Goal: Task Accomplishment & Management: Use online tool/utility

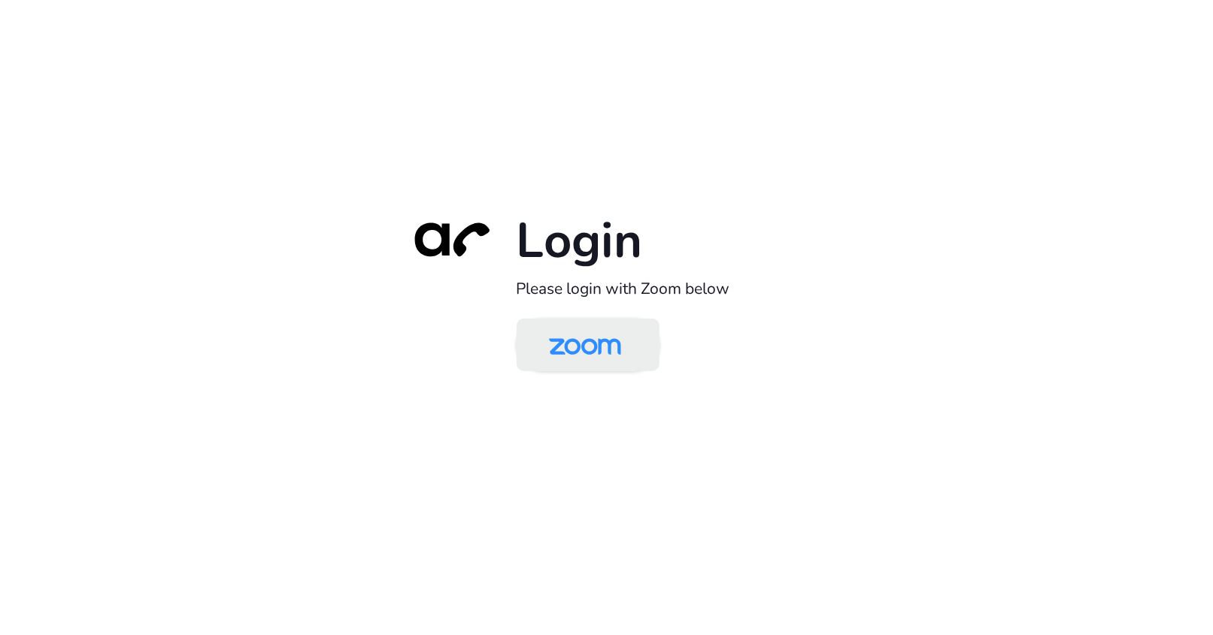
click at [617, 338] on img at bounding box center [585, 346] width 104 height 49
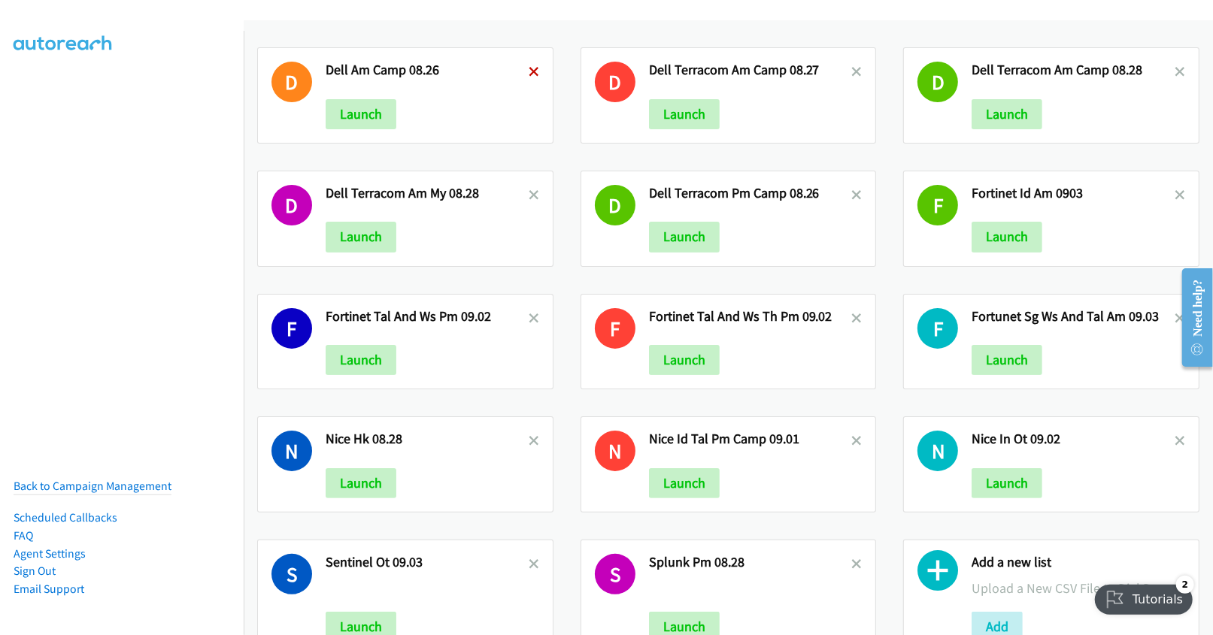
click at [529, 70] on icon at bounding box center [534, 73] width 11 height 11
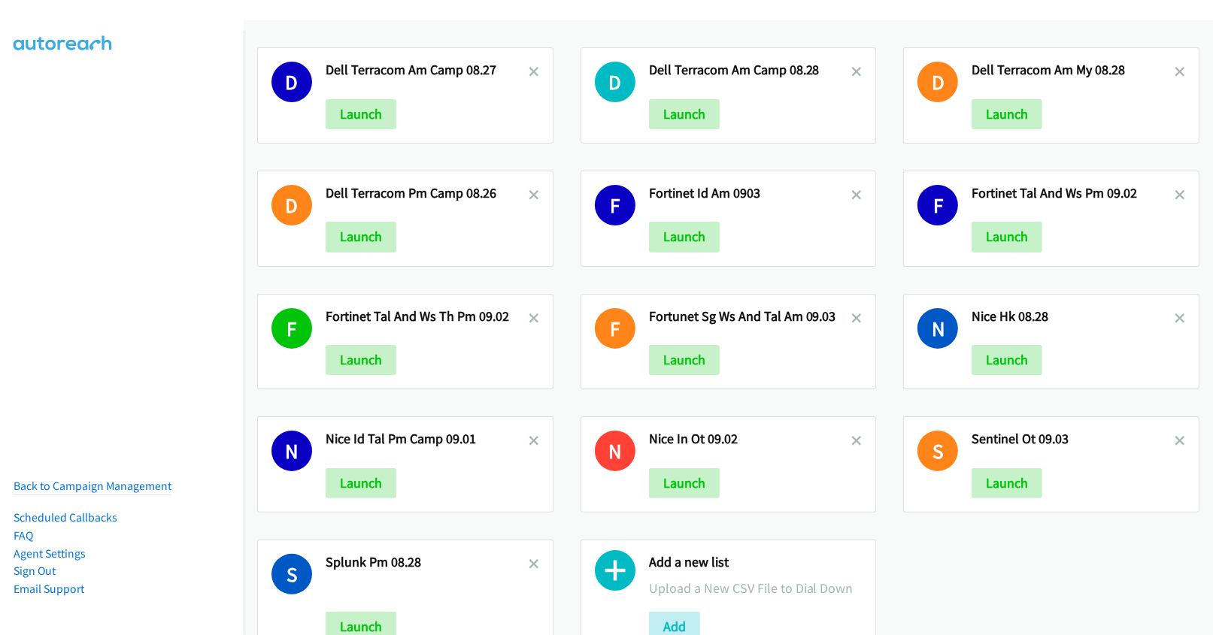
click at [529, 70] on icon at bounding box center [534, 73] width 11 height 11
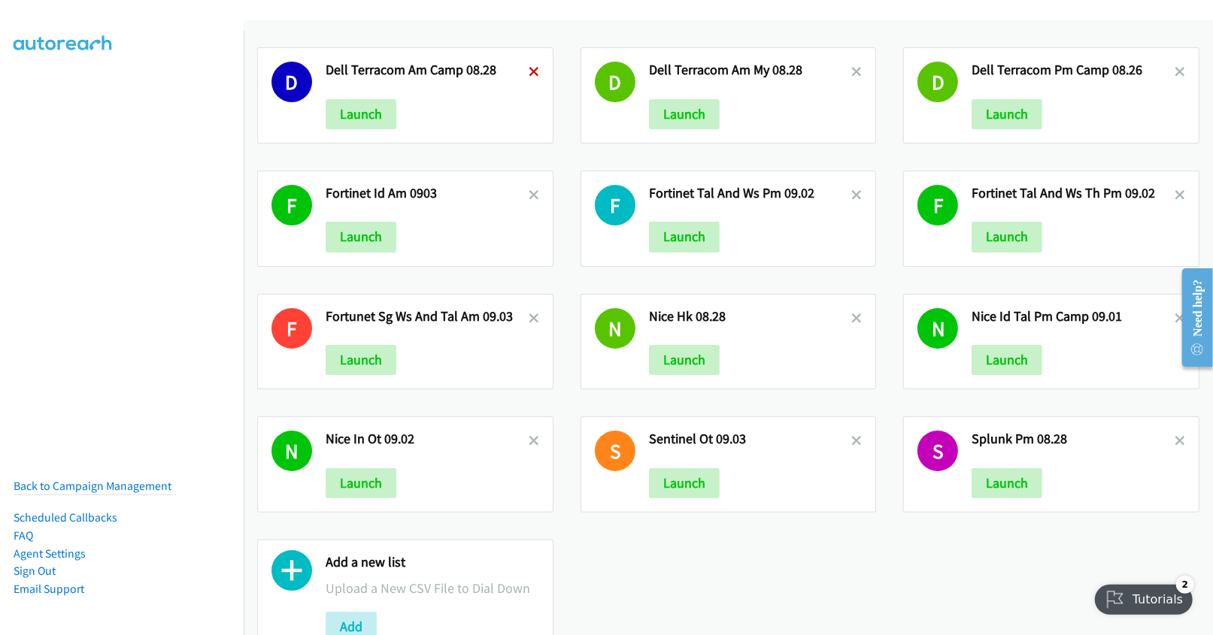
click at [529, 71] on icon at bounding box center [534, 73] width 11 height 11
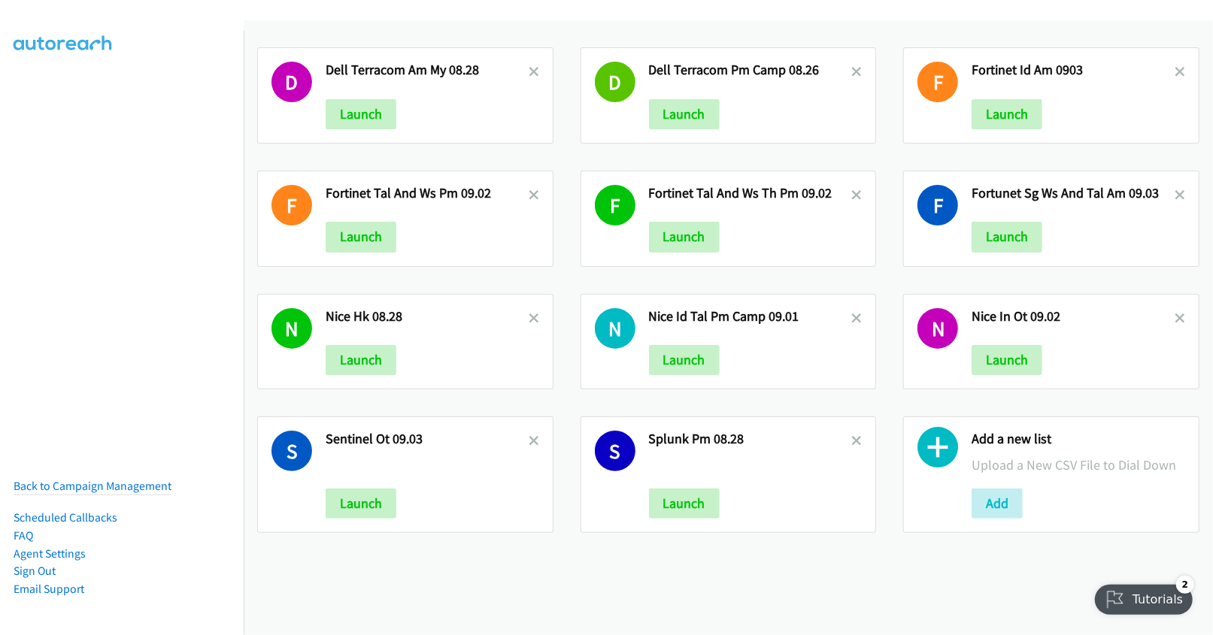
click at [529, 71] on icon at bounding box center [534, 73] width 11 height 11
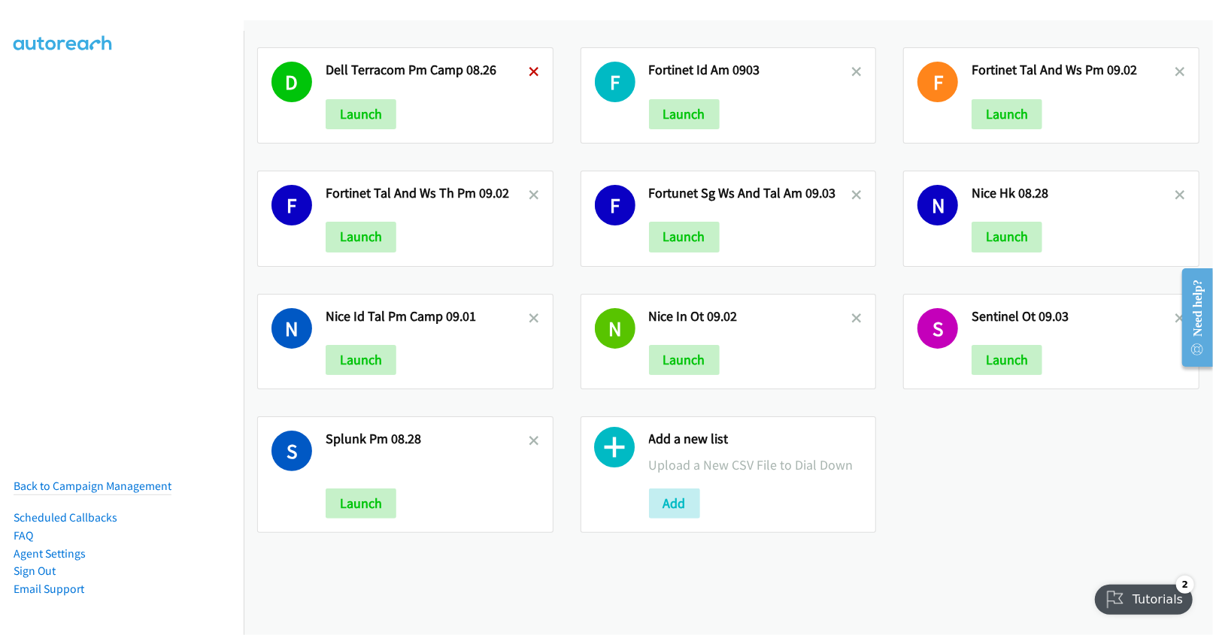
click at [530, 71] on icon at bounding box center [534, 73] width 11 height 11
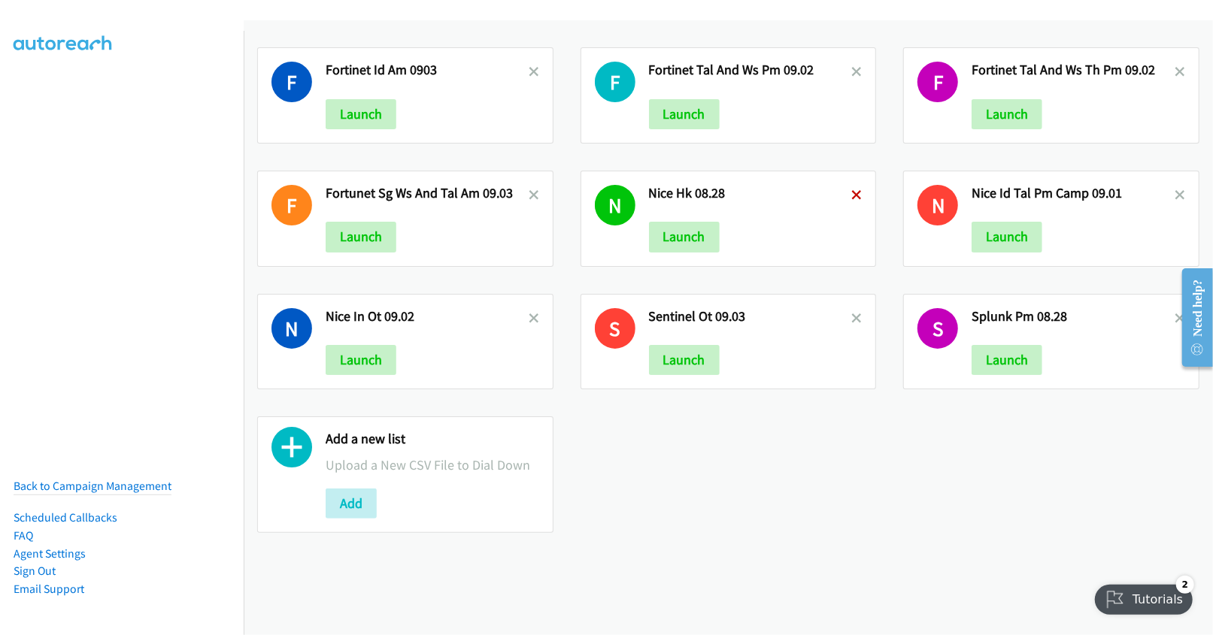
click at [851, 191] on icon at bounding box center [856, 196] width 11 height 11
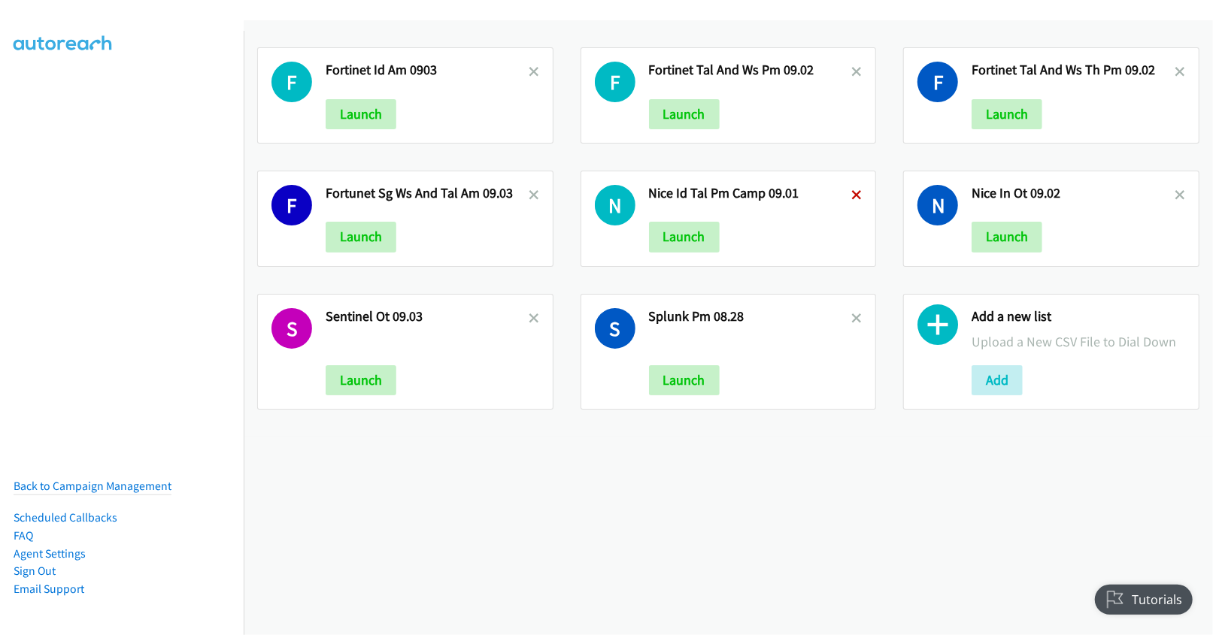
click at [851, 193] on icon at bounding box center [856, 196] width 11 height 11
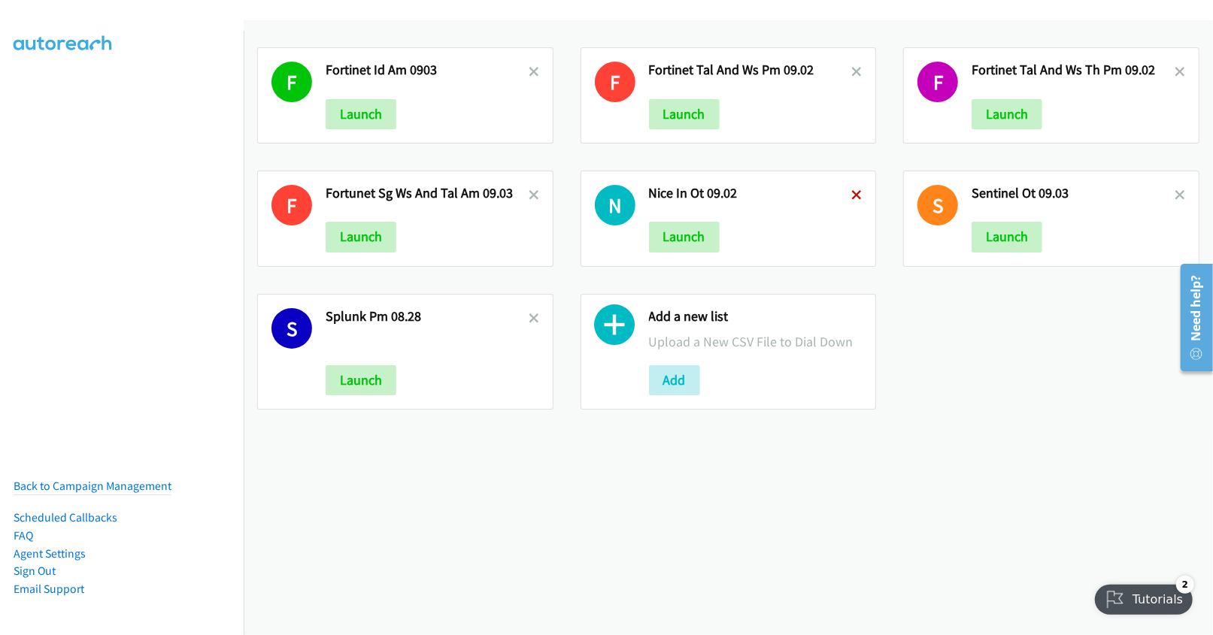
click at [851, 191] on icon at bounding box center [856, 196] width 11 height 11
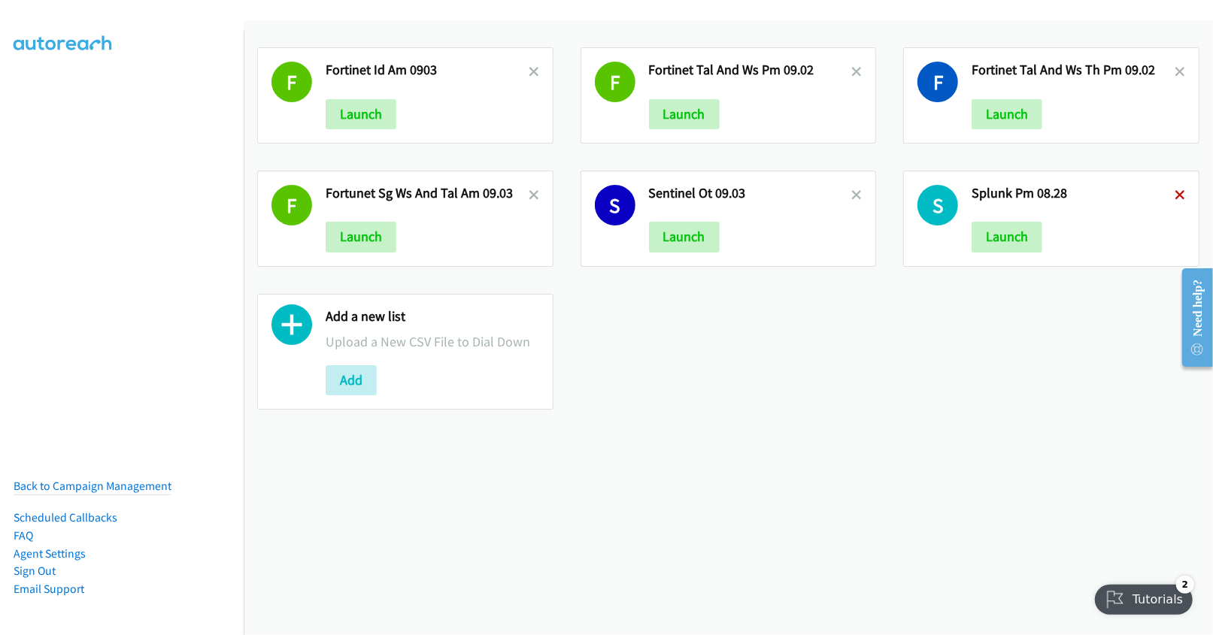
click at [1175, 196] on icon at bounding box center [1180, 196] width 11 height 11
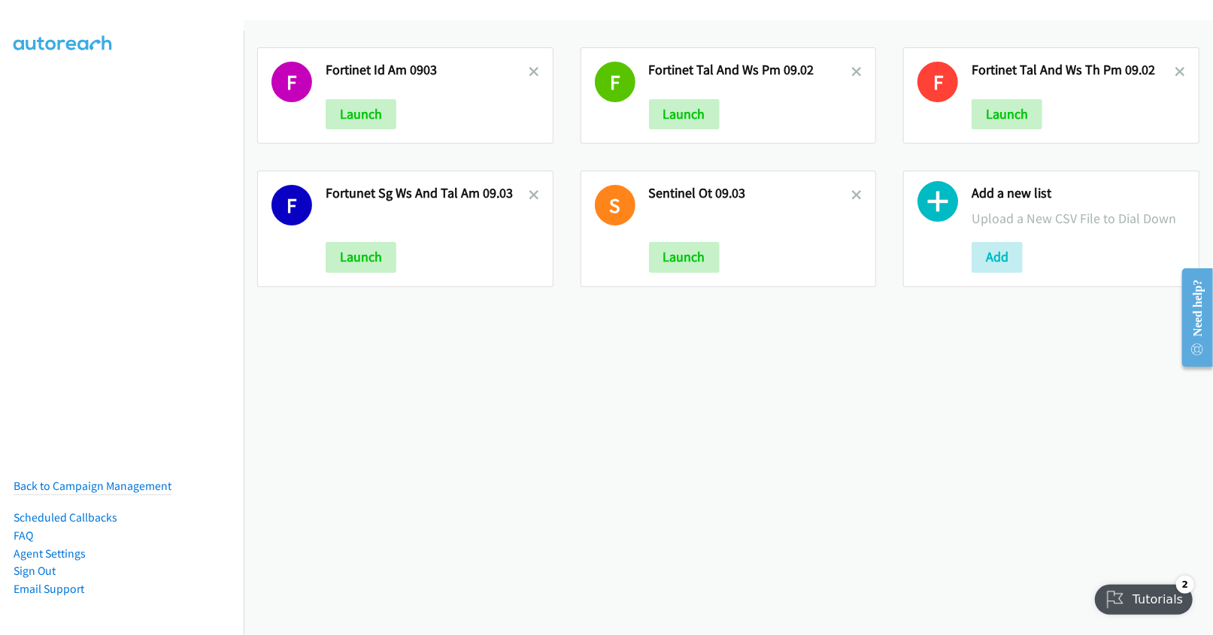
click at [832, 407] on div "F Fortinet Id Am 0903 Launch F Fortinet Tal And Ws Pm 09.02 Launch F Fortinet T…" at bounding box center [728, 327] width 969 height 615
click at [996, 260] on button "Add" at bounding box center [997, 257] width 51 height 30
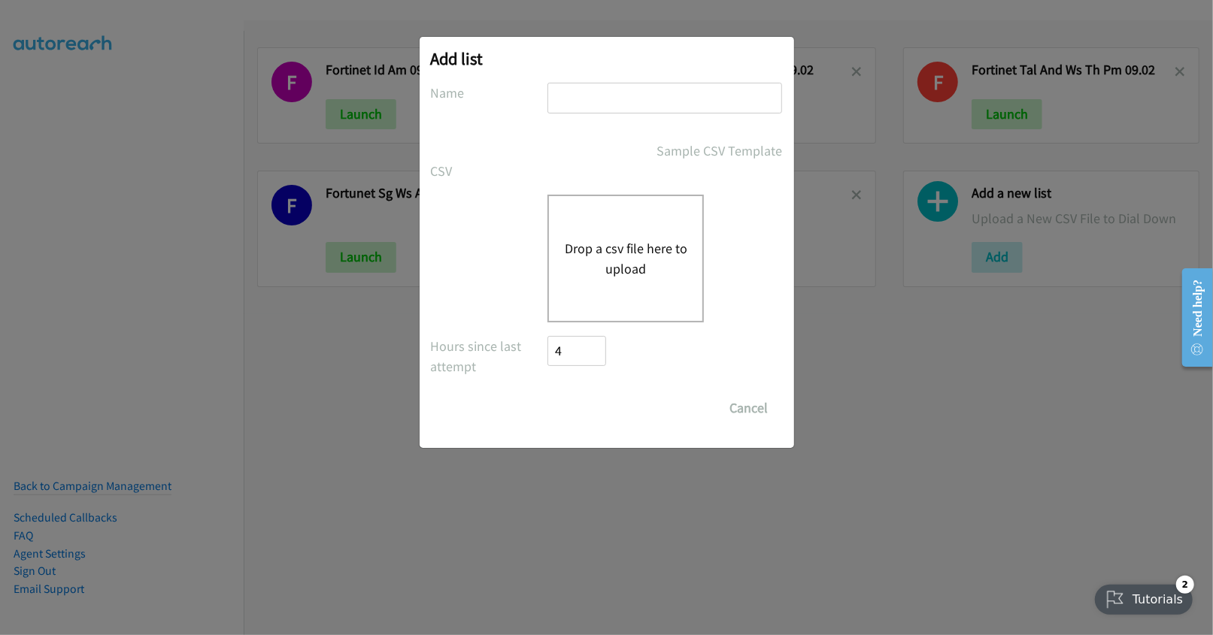
click at [626, 244] on button "Drop a csv file here to upload" at bounding box center [625, 258] width 123 height 41
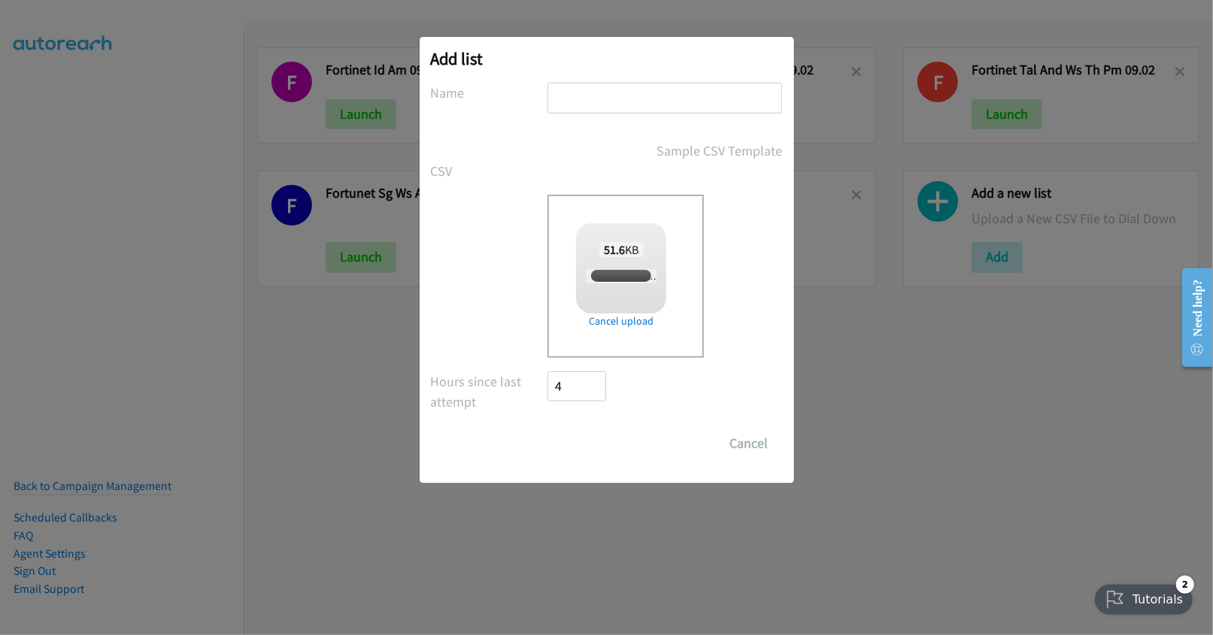
checkbox input "true"
click at [615, 107] on input "text" at bounding box center [664, 98] width 235 height 31
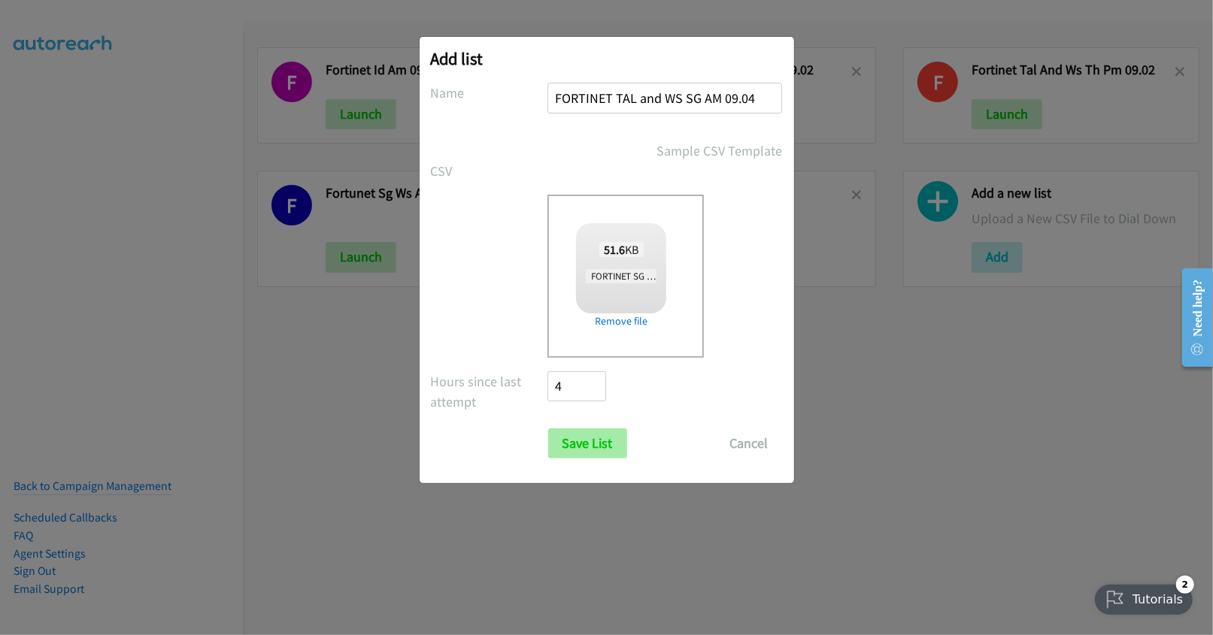
type input "FORTINET TAL and WS SG AM 09.04"
click at [576, 448] on input "Save List" at bounding box center [587, 444] width 79 height 30
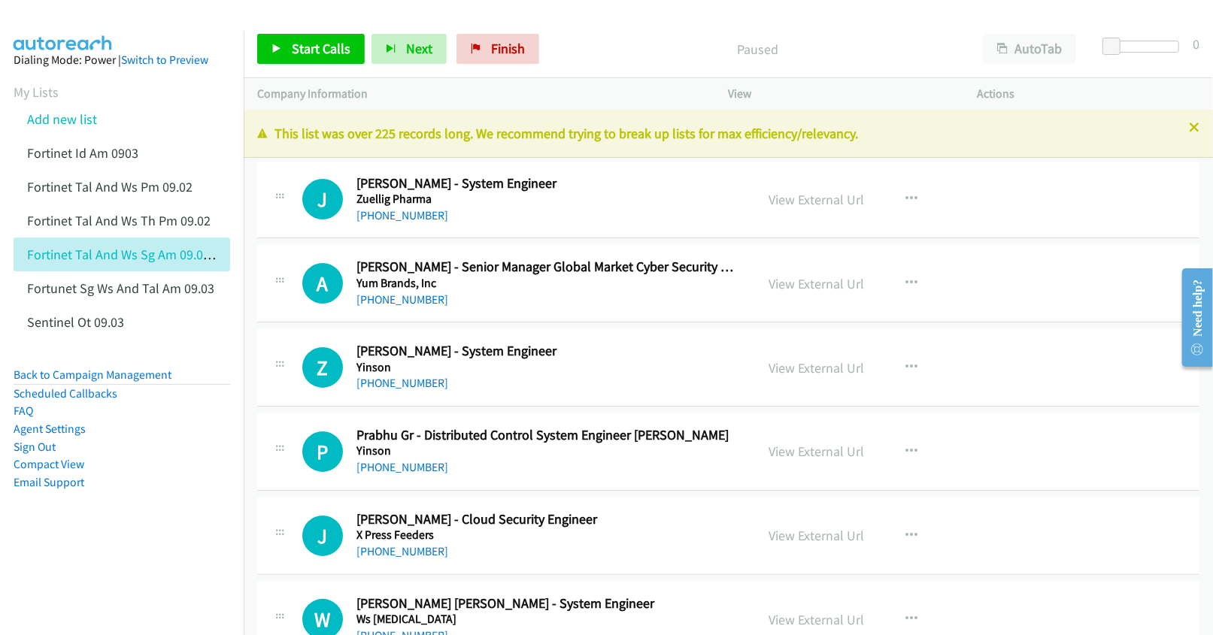
click at [97, 523] on aside "Dialing Mode: Power | Switch to Preview My Lists Add new list Fortinet Id Am 09…" at bounding box center [122, 295] width 244 height 529
click at [791, 287] on link "View External Url" at bounding box center [817, 283] width 96 height 17
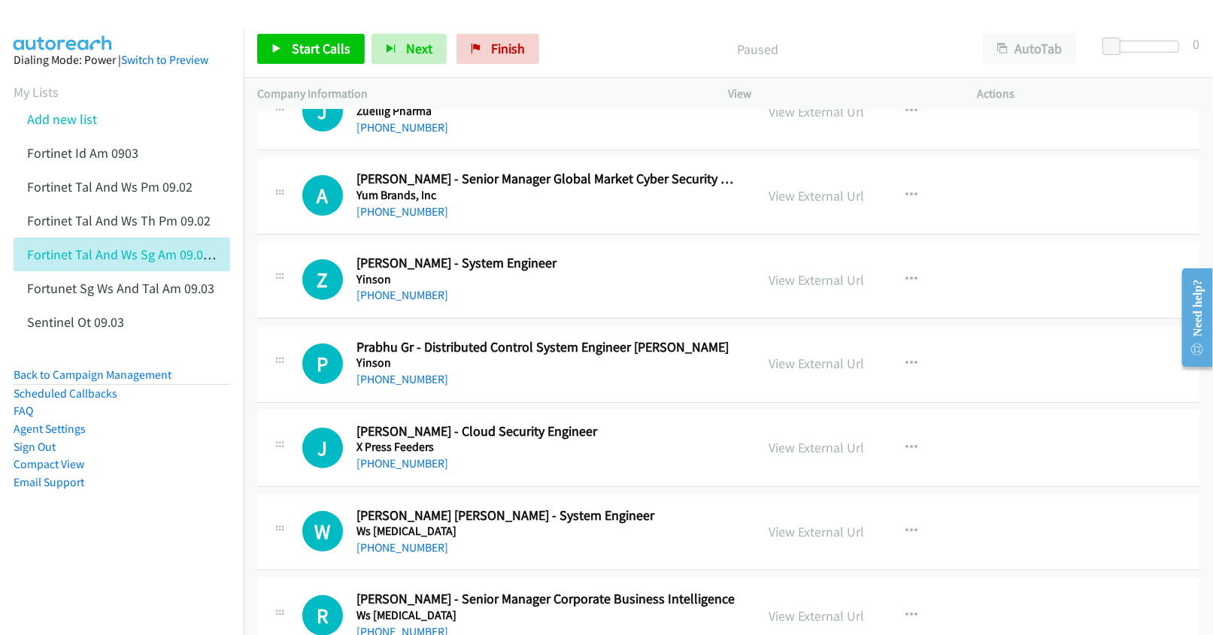
scroll to position [100, 0]
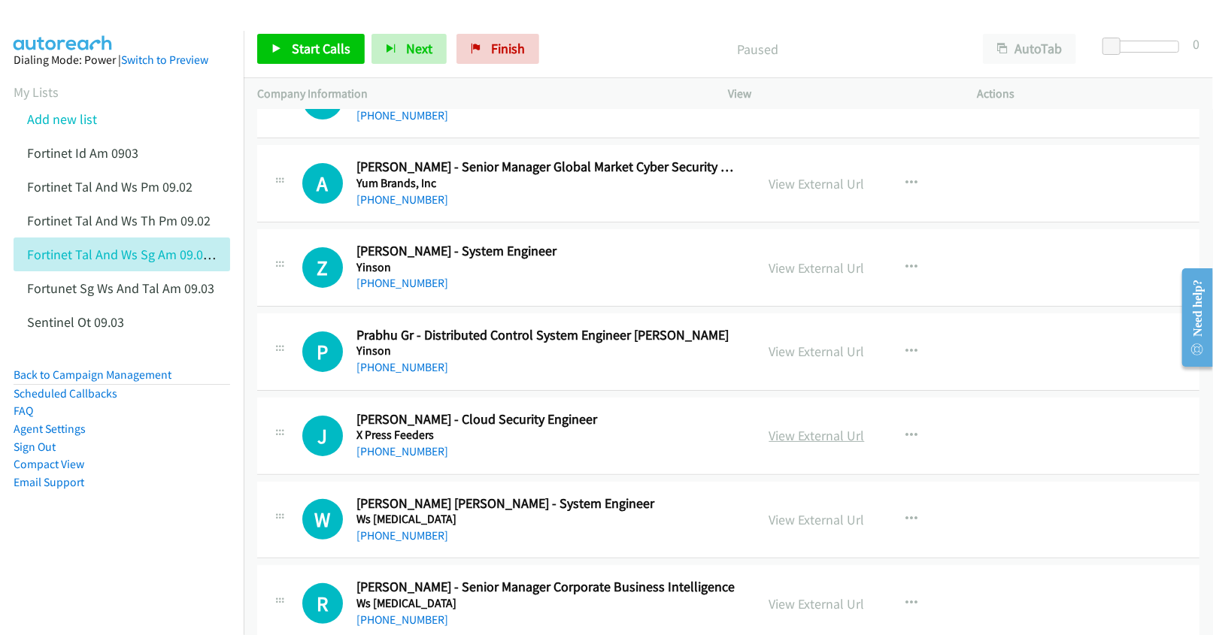
click at [811, 433] on link "View External Url" at bounding box center [817, 435] width 96 height 17
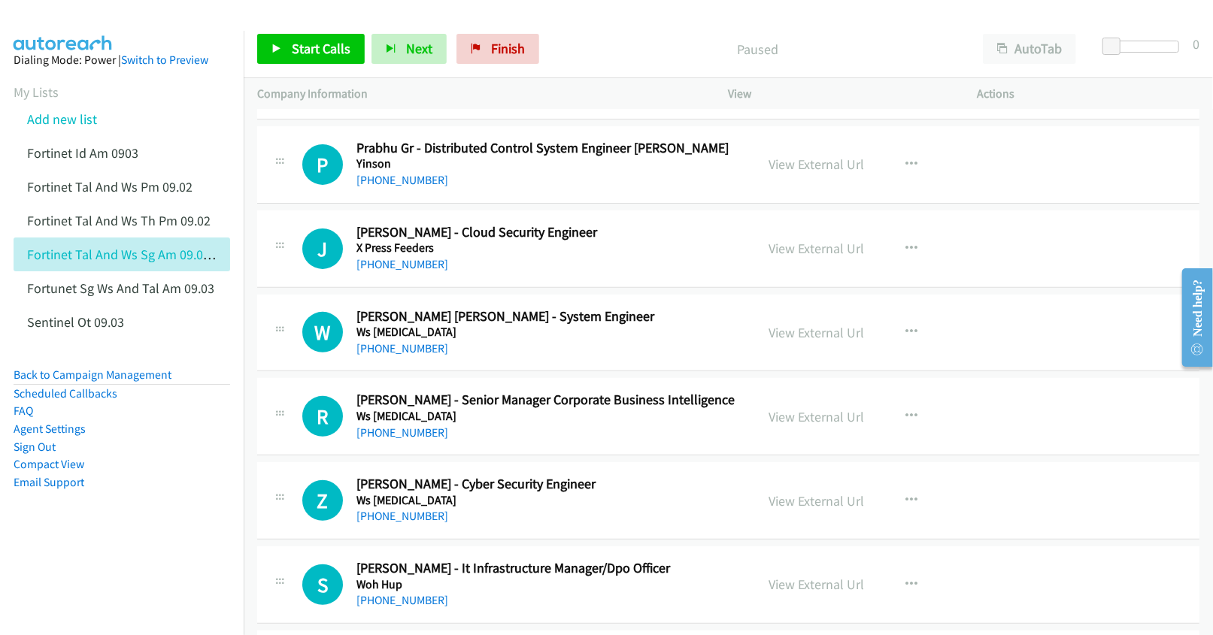
scroll to position [301, 0]
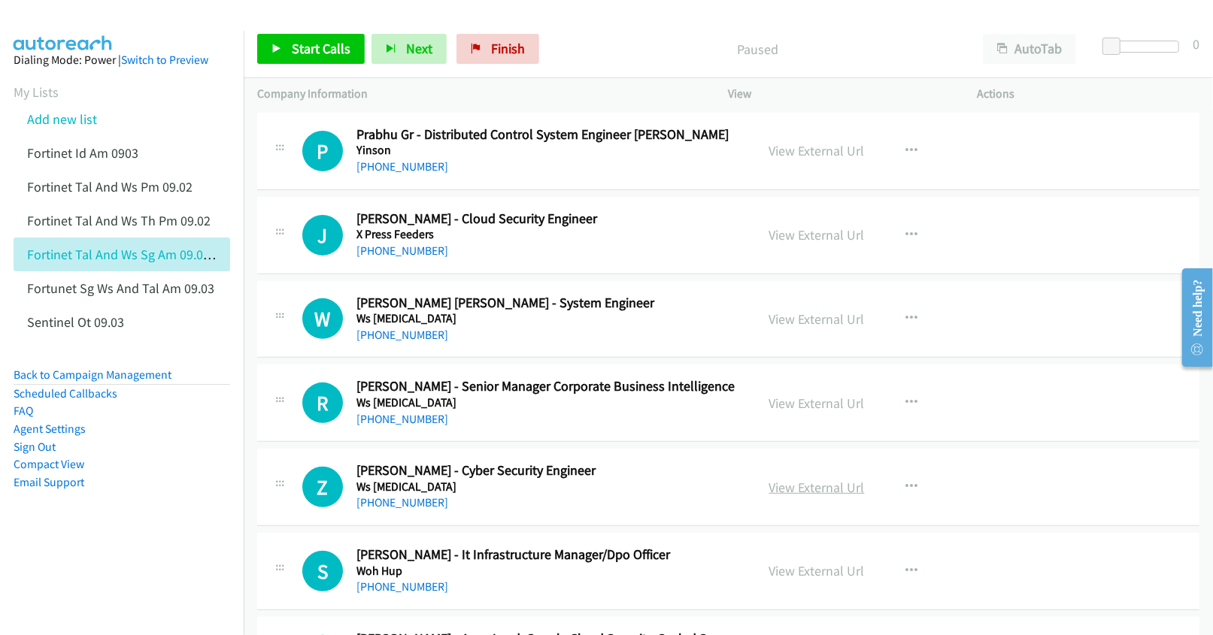
click at [811, 487] on link "View External Url" at bounding box center [817, 487] width 96 height 17
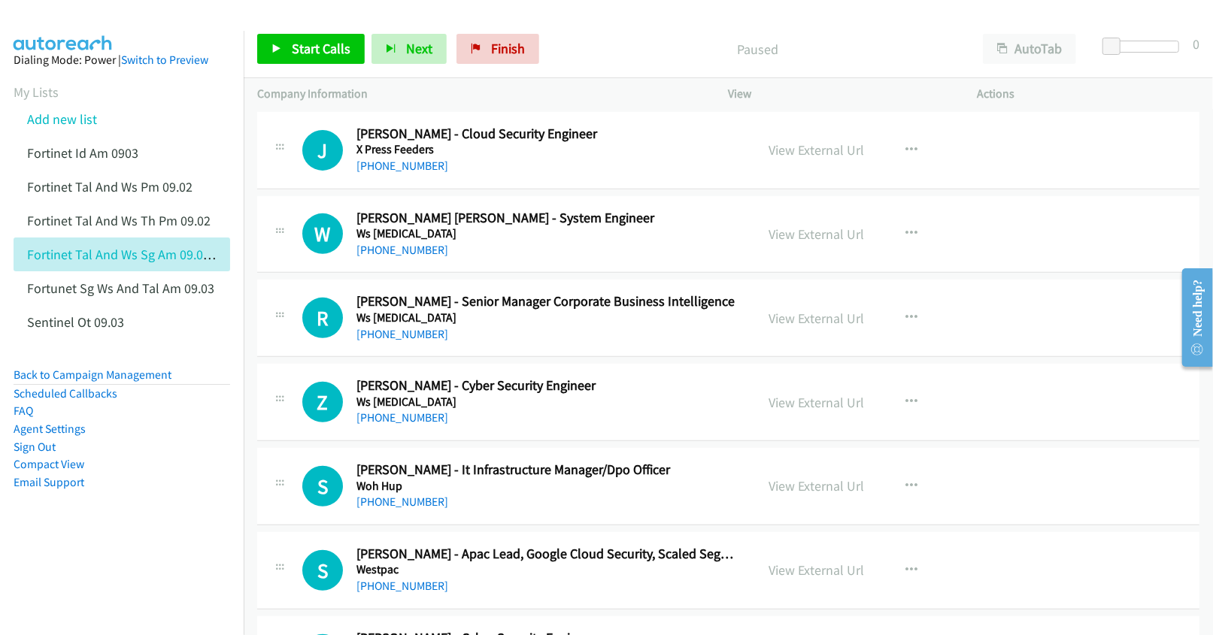
scroll to position [401, 0]
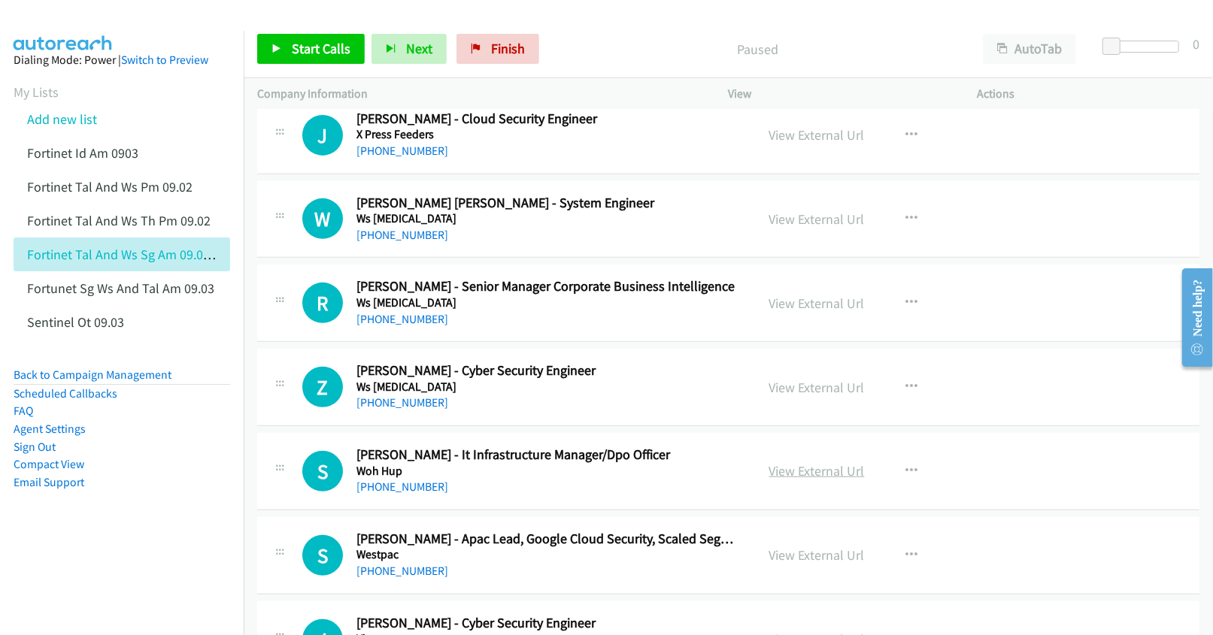
click at [813, 468] on link "View External Url" at bounding box center [817, 470] width 96 height 17
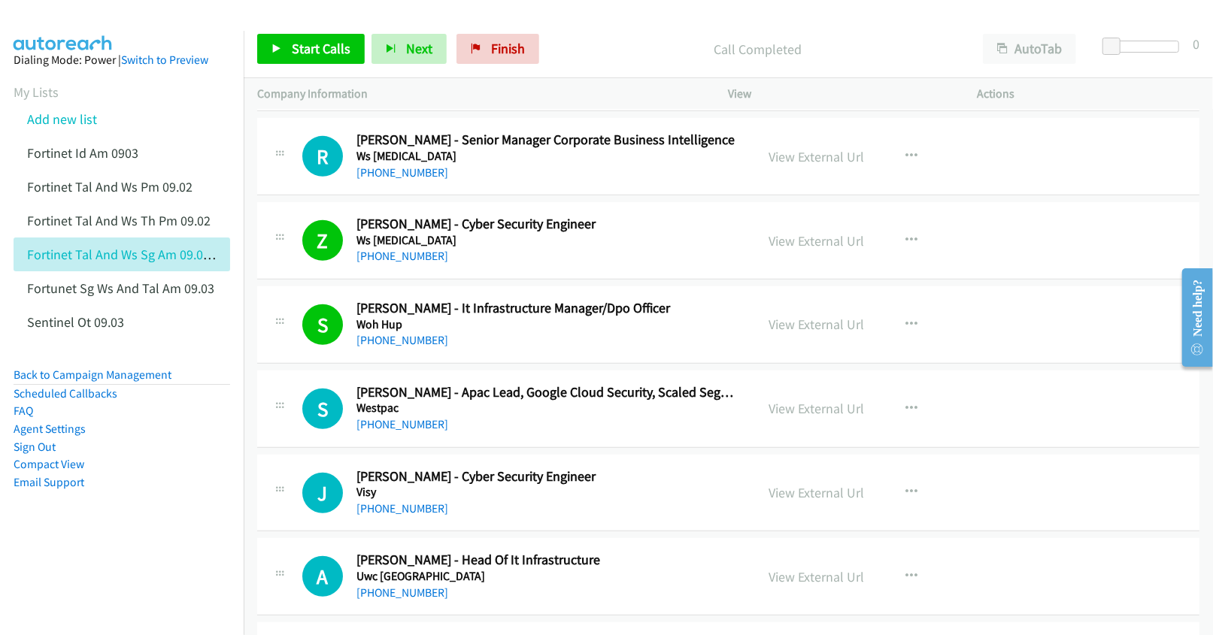
scroll to position [602, 0]
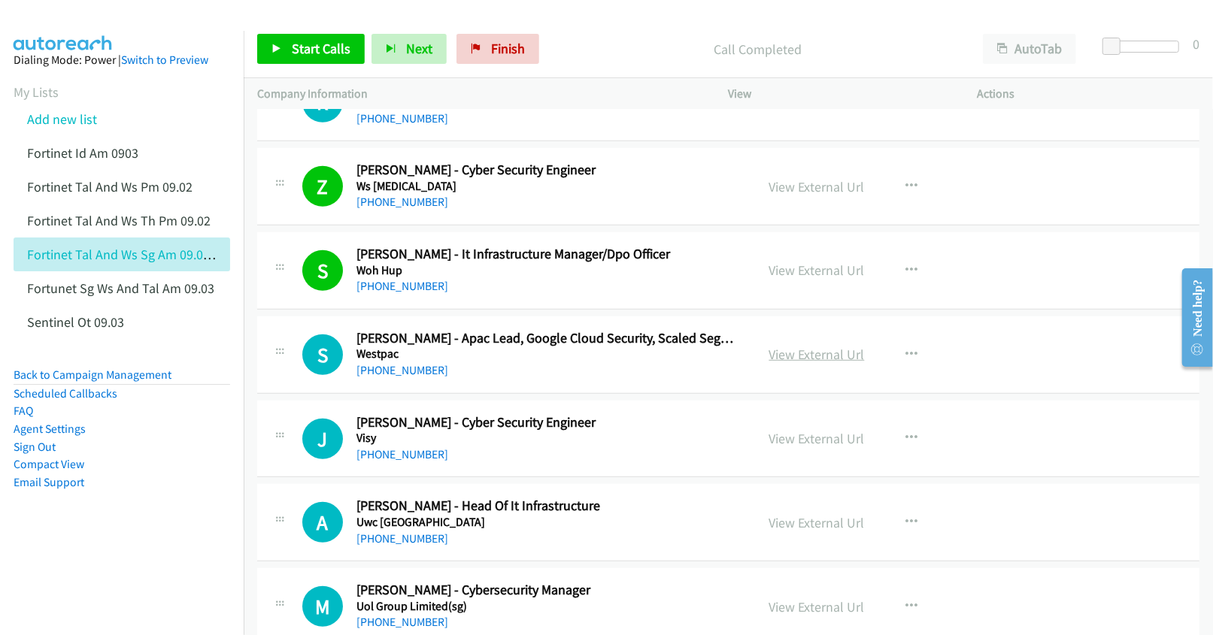
click at [796, 358] on link "View External Url" at bounding box center [817, 354] width 96 height 17
click at [780, 437] on link "View External Url" at bounding box center [817, 438] width 96 height 17
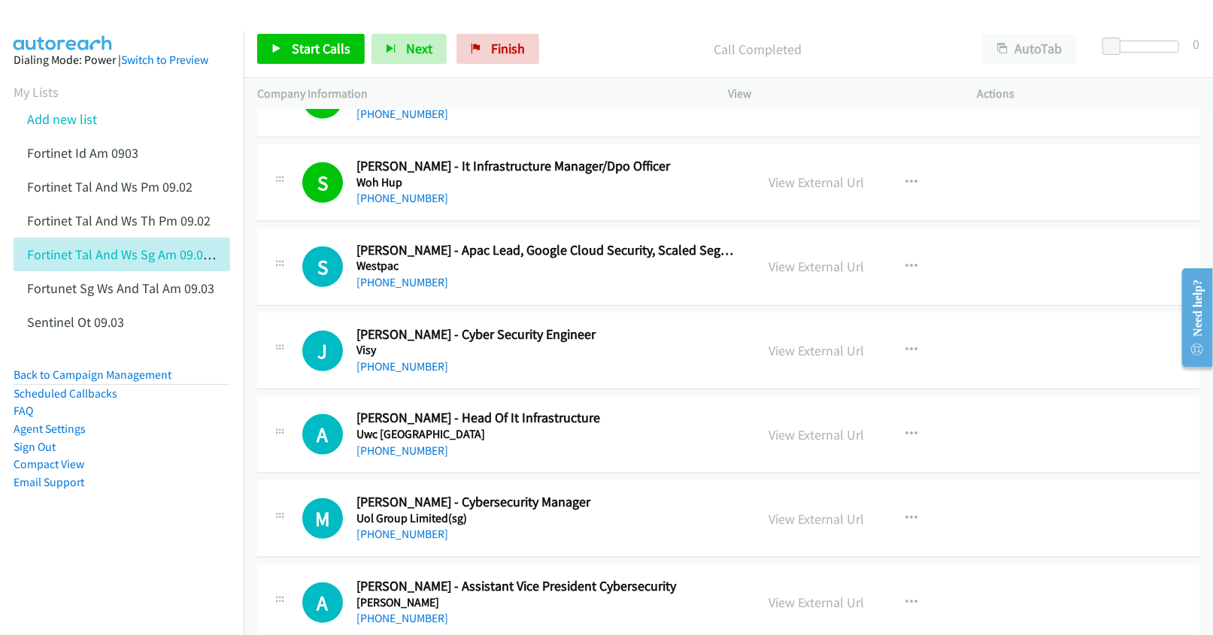
scroll to position [702, 0]
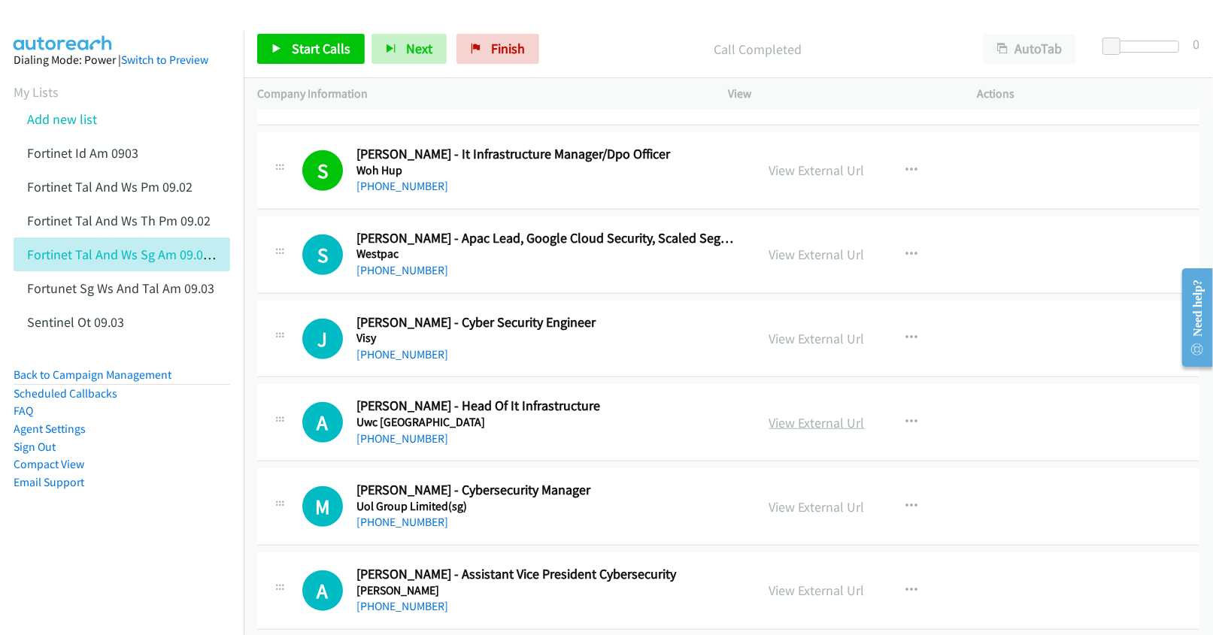
click at [801, 427] on link "View External Url" at bounding box center [817, 422] width 96 height 17
click at [796, 513] on link "View External Url" at bounding box center [817, 507] width 96 height 17
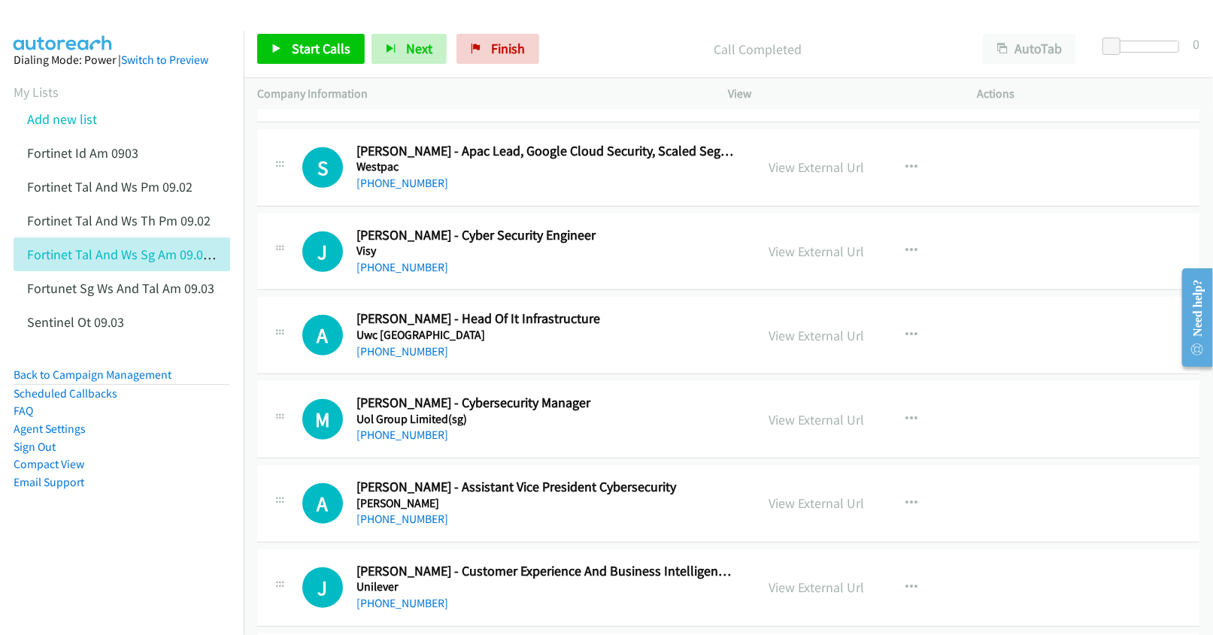
scroll to position [802, 0]
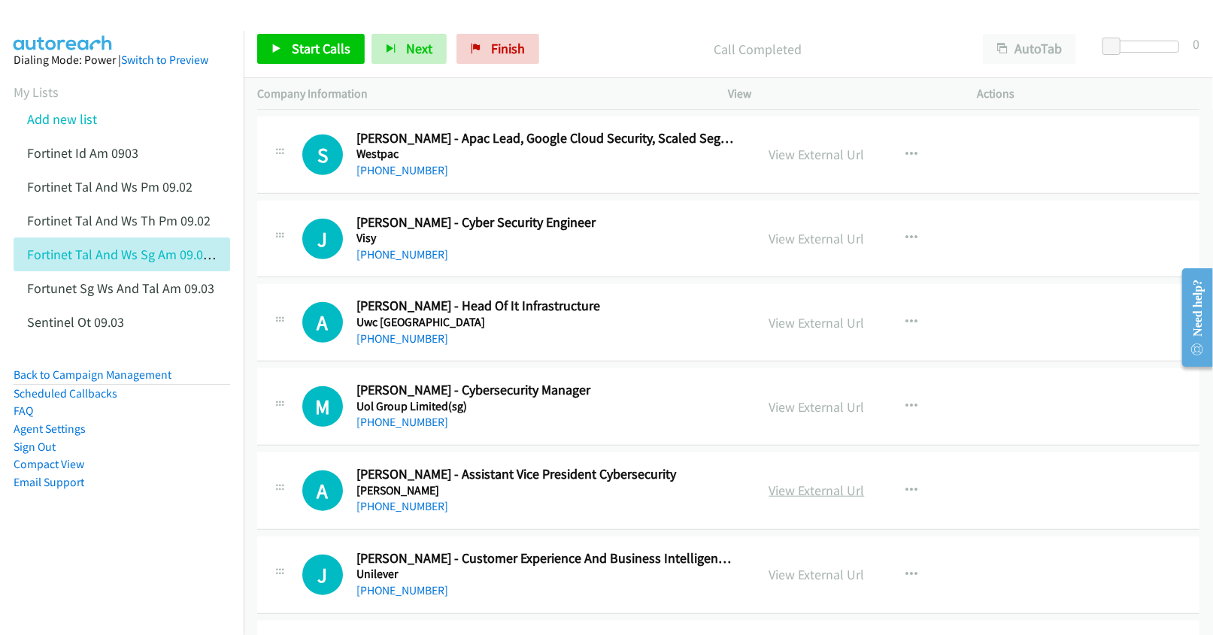
click at [806, 494] on link "View External Url" at bounding box center [817, 490] width 96 height 17
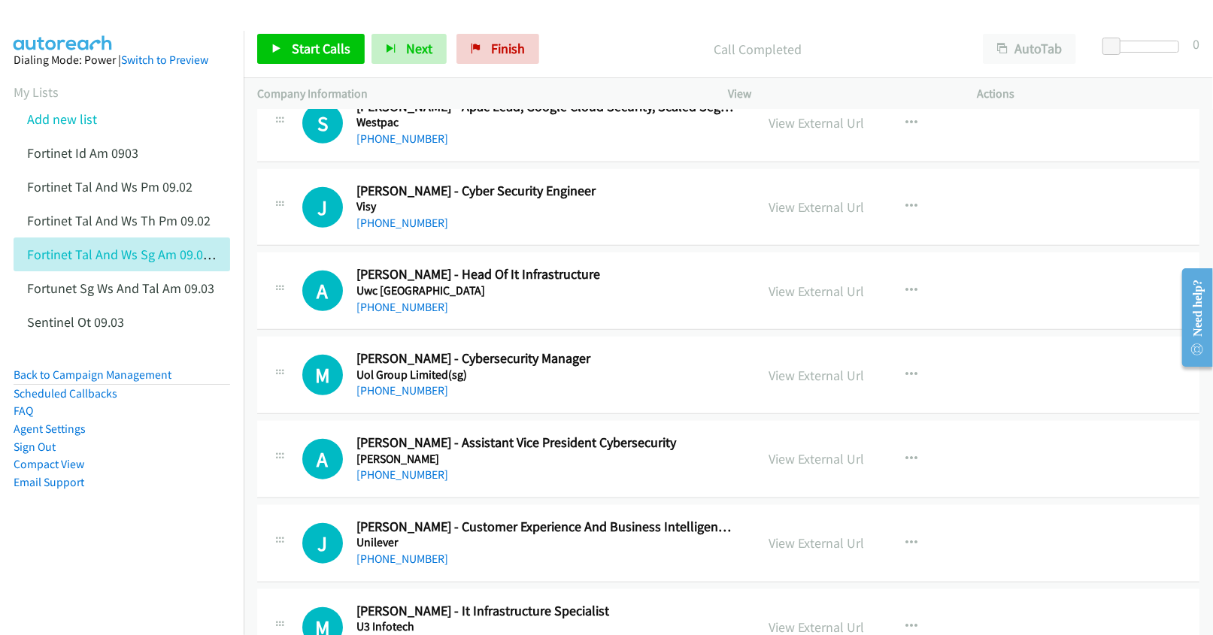
scroll to position [902, 0]
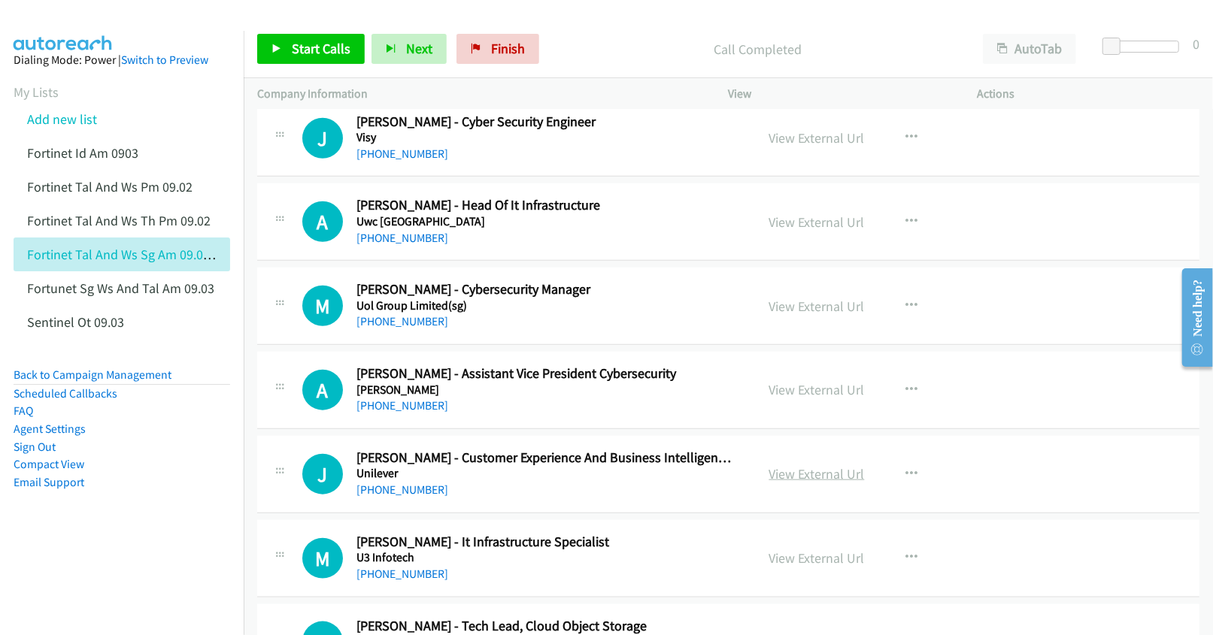
click at [791, 473] on link "View External Url" at bounding box center [817, 473] width 96 height 17
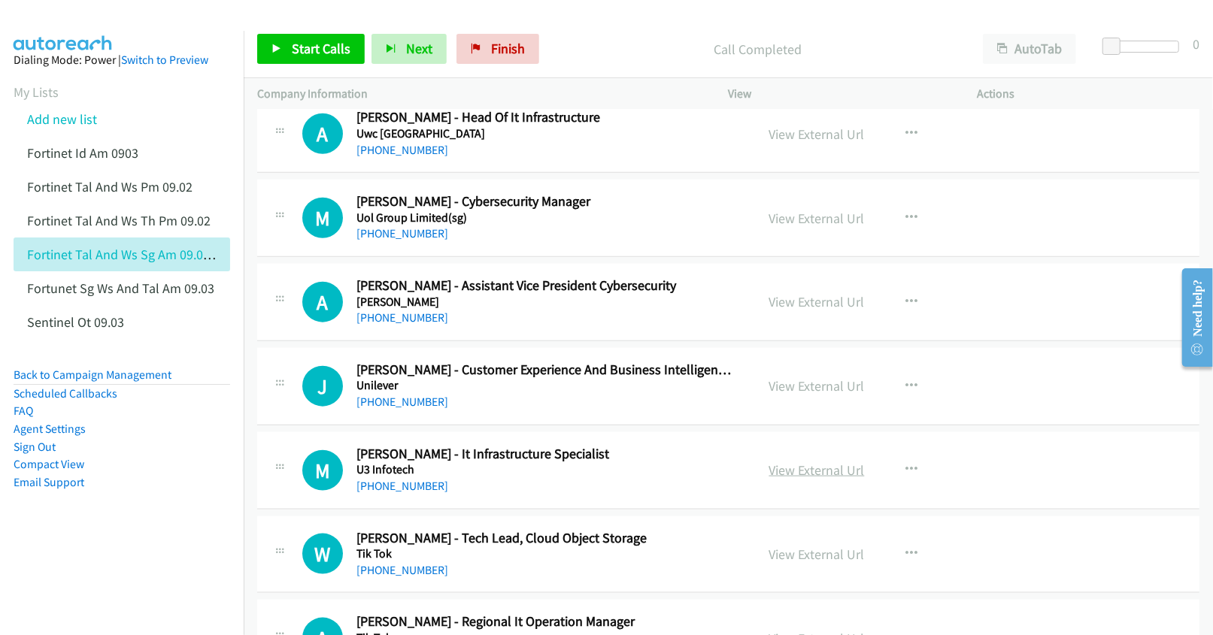
scroll to position [1002, 0]
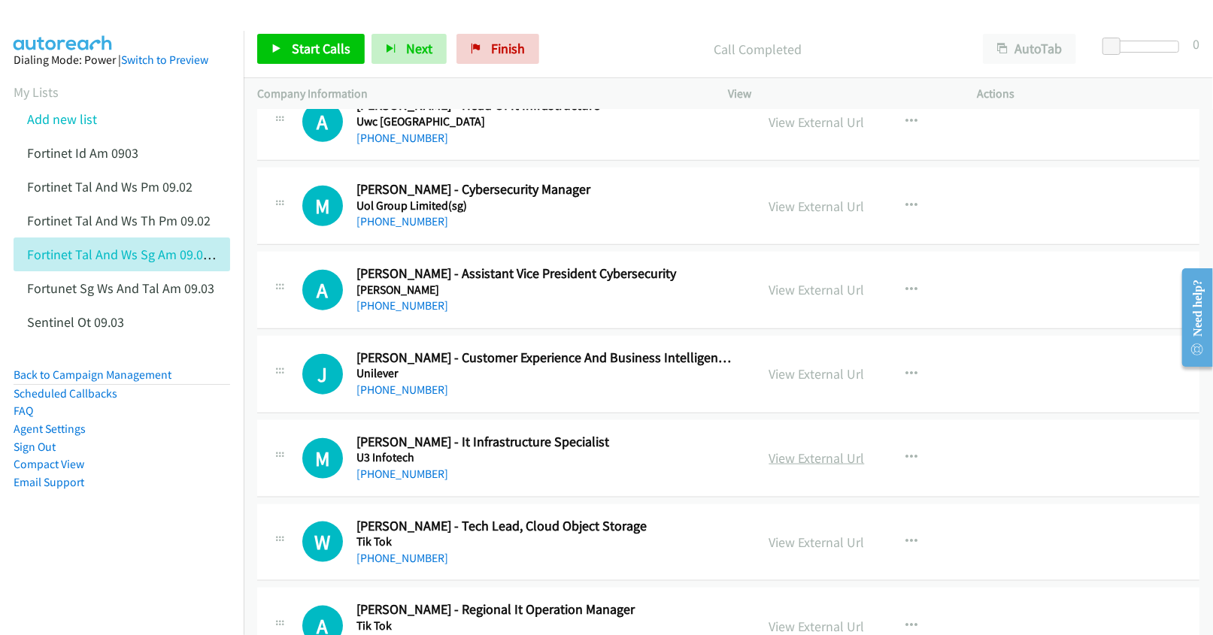
click at [810, 464] on link "View External Url" at bounding box center [817, 458] width 96 height 17
click at [795, 545] on link "View External Url" at bounding box center [817, 542] width 96 height 17
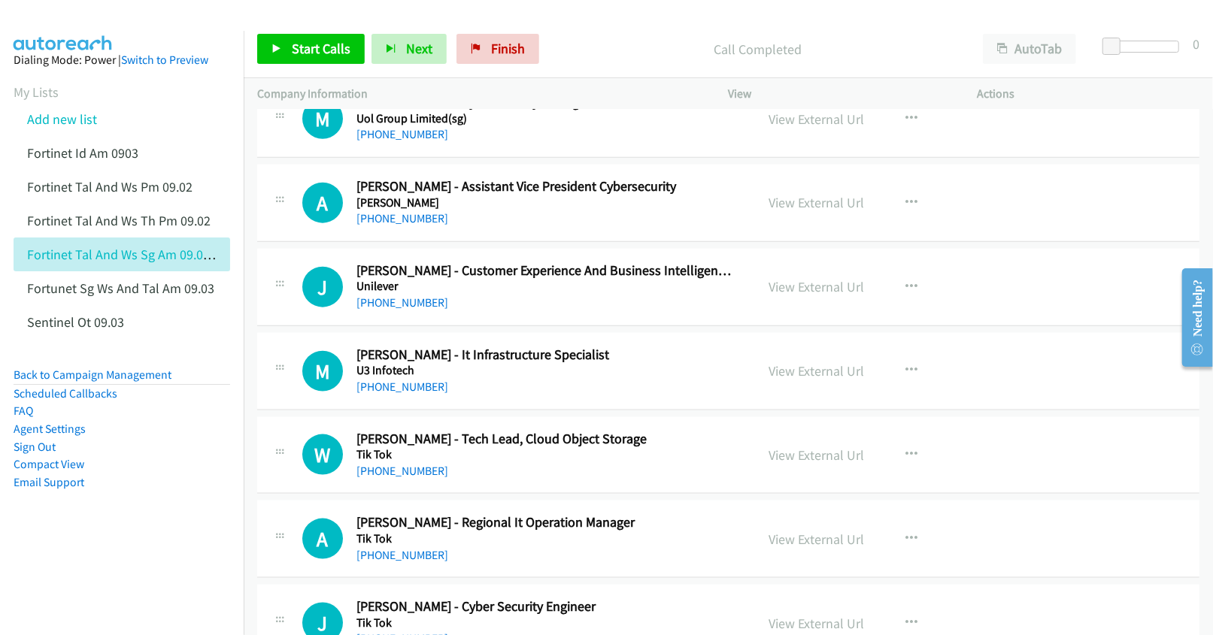
scroll to position [1102, 0]
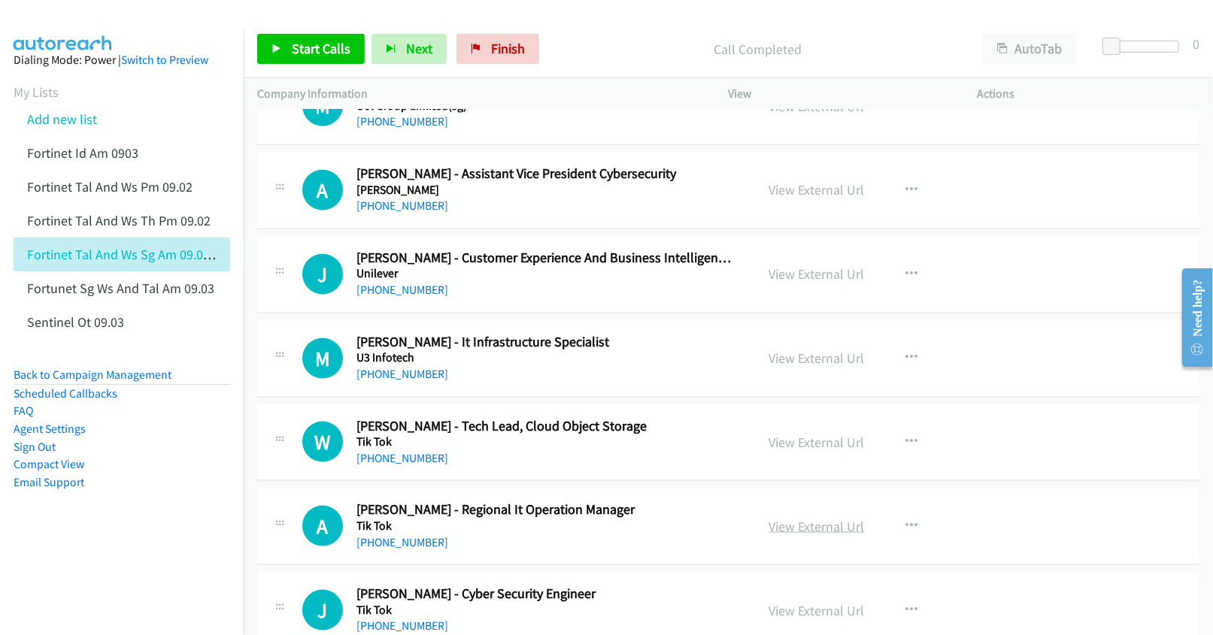
click at [792, 531] on link "View External Url" at bounding box center [817, 526] width 96 height 17
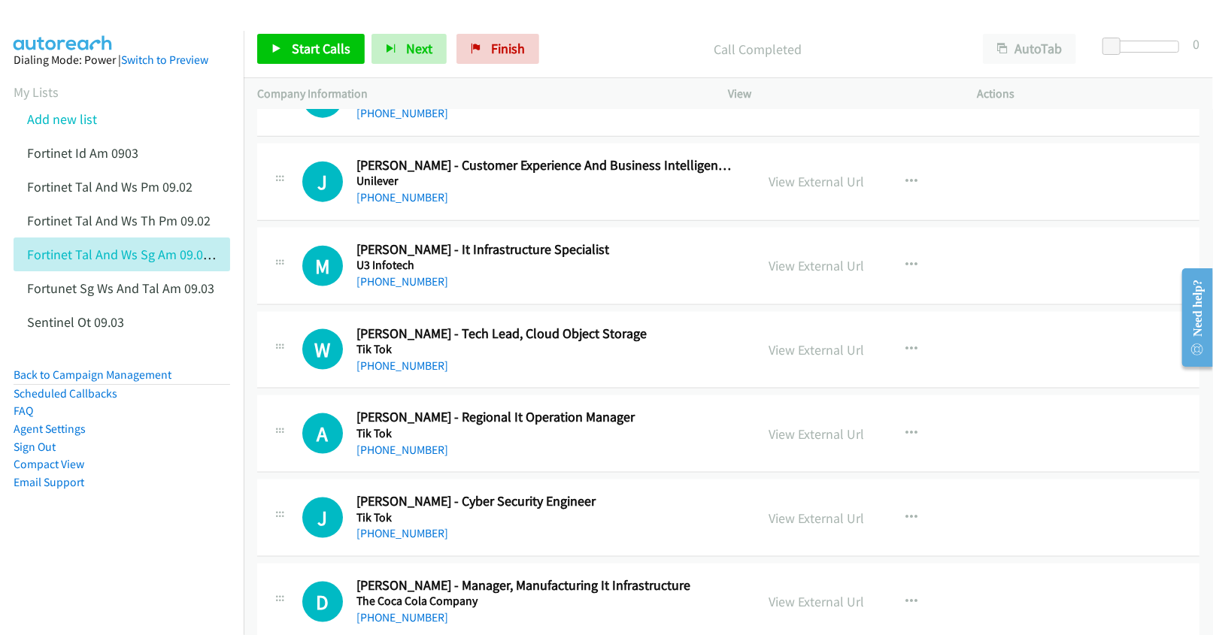
scroll to position [1203, 0]
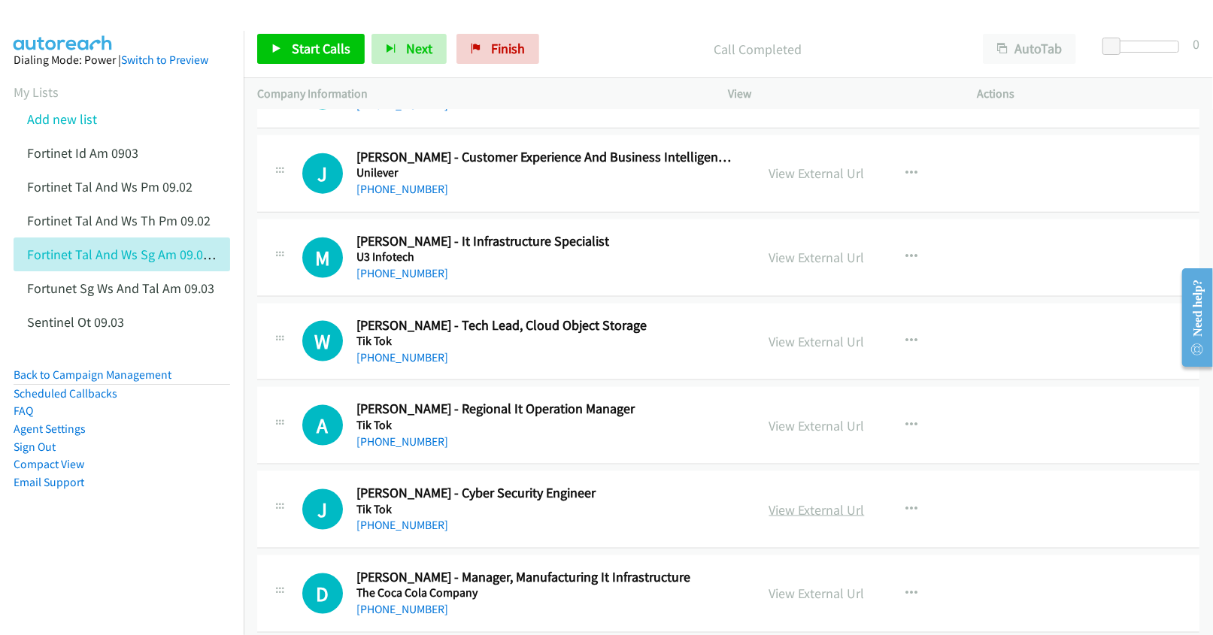
click at [817, 514] on link "View External Url" at bounding box center [817, 510] width 96 height 17
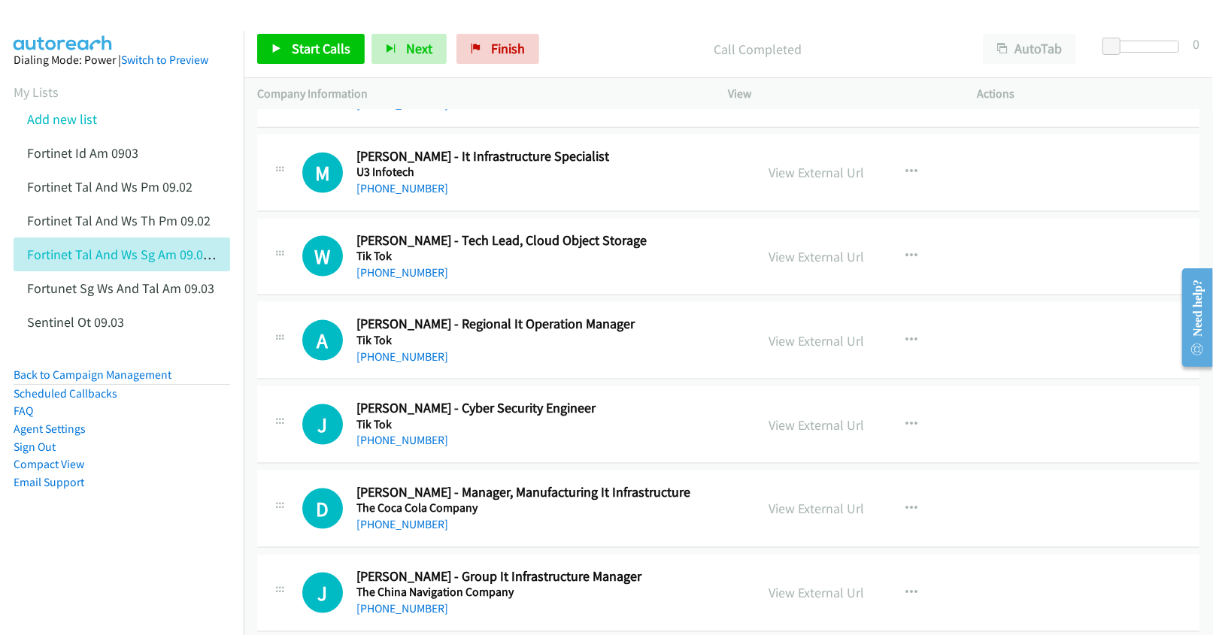
scroll to position [1303, 0]
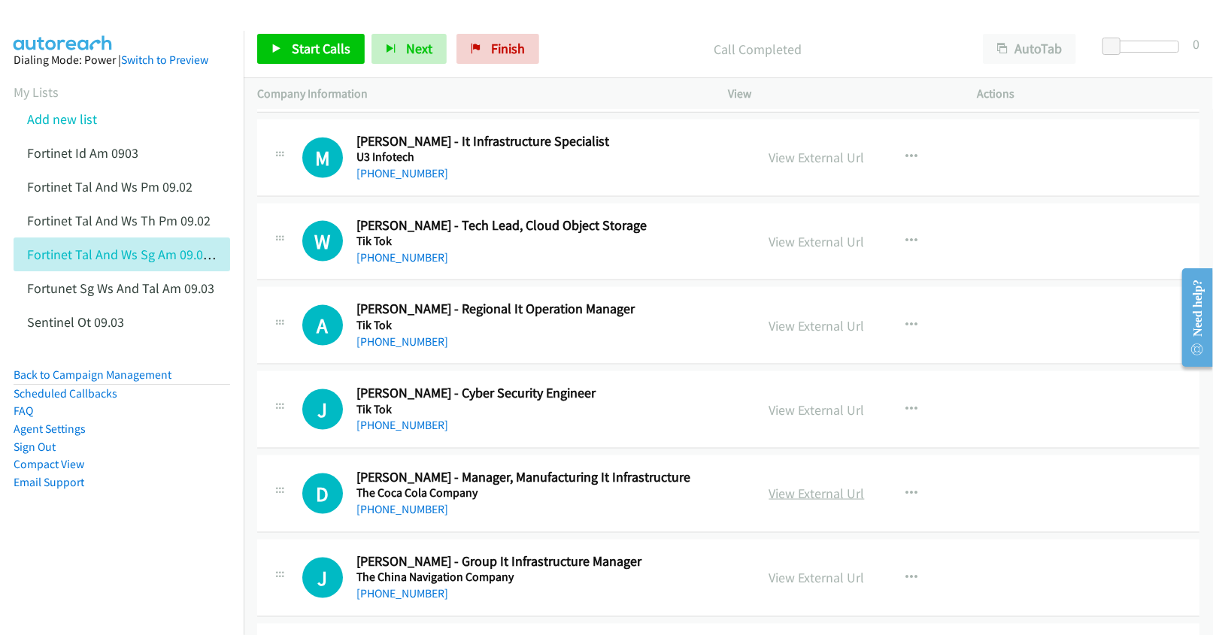
click at [779, 498] on link "View External Url" at bounding box center [817, 493] width 96 height 17
click at [775, 578] on link "View External Url" at bounding box center [817, 577] width 96 height 17
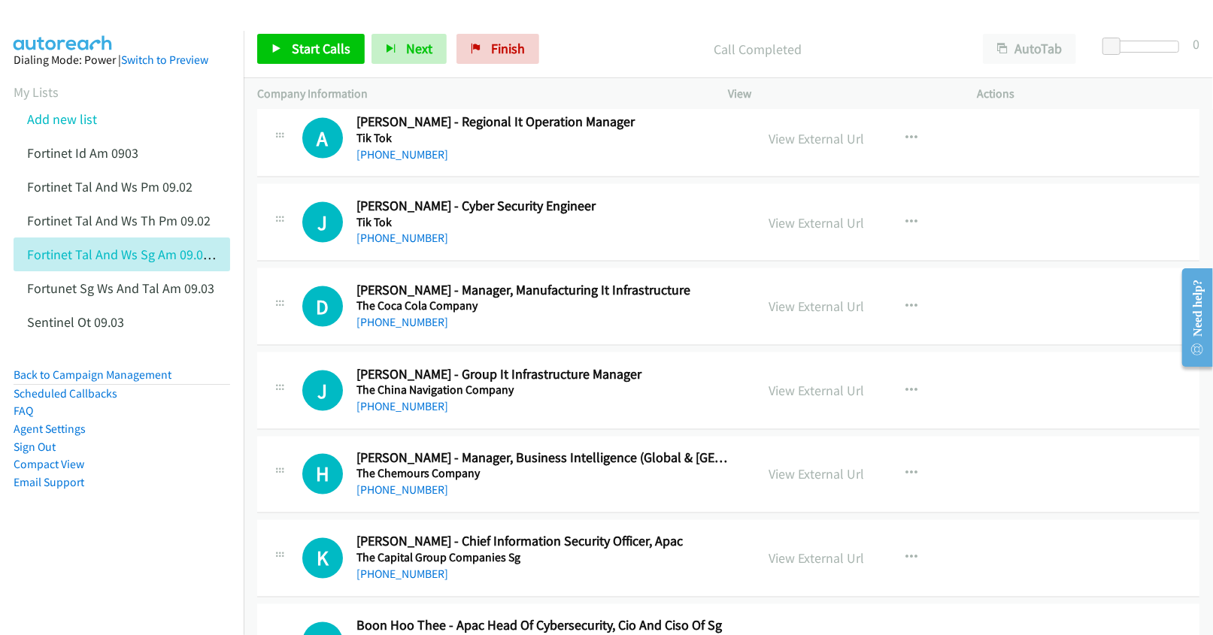
scroll to position [1504, 0]
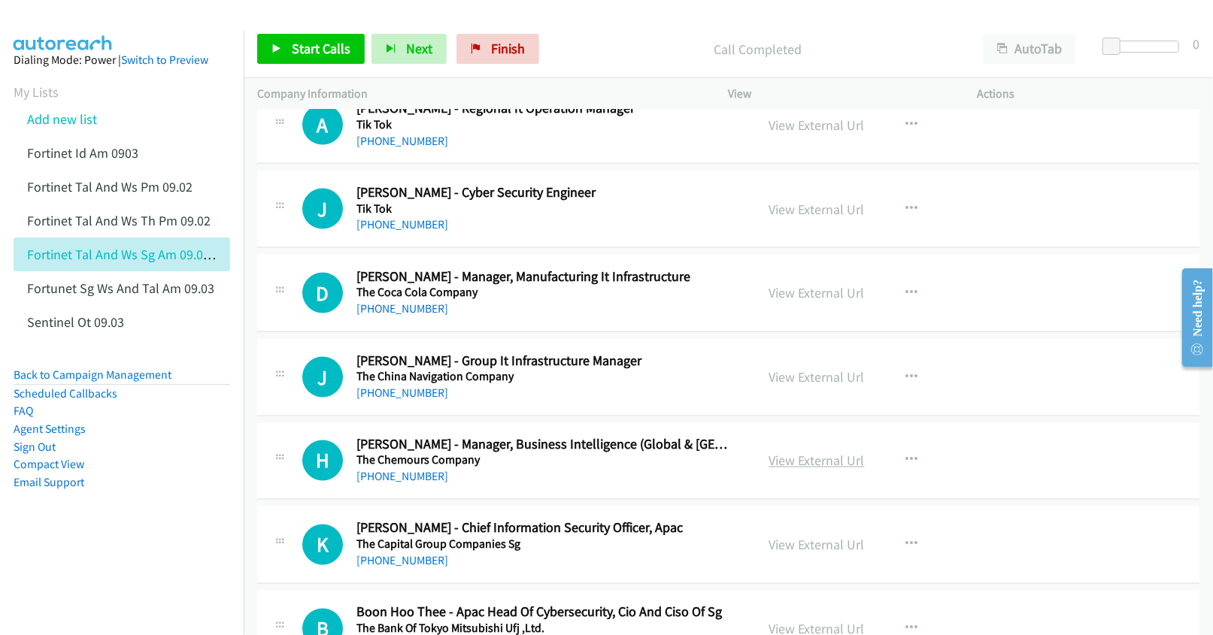
click at [813, 465] on link "View External Url" at bounding box center [817, 461] width 96 height 17
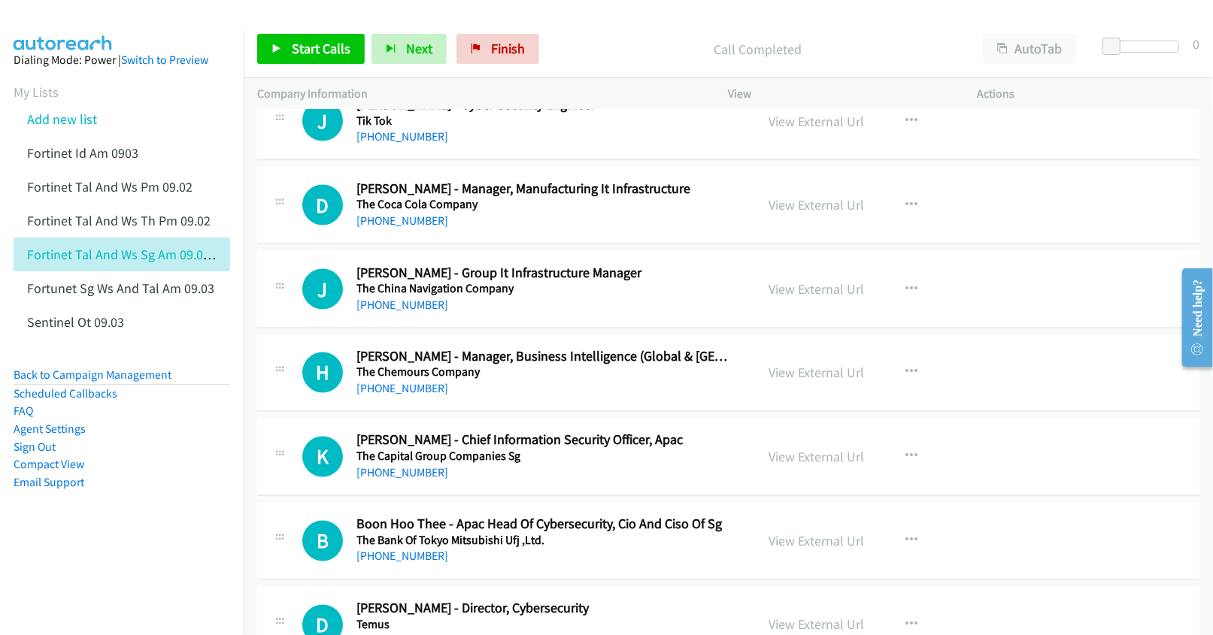
scroll to position [1604, 0]
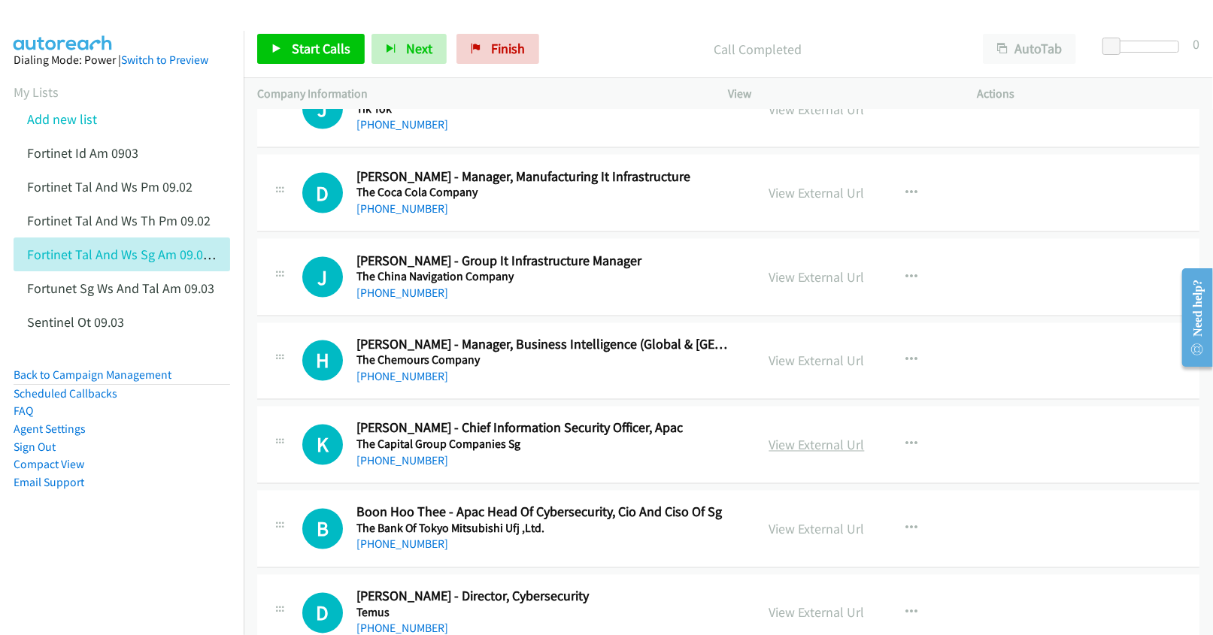
click at [820, 450] on link "View External Url" at bounding box center [817, 445] width 96 height 17
click at [787, 534] on link "View External Url" at bounding box center [817, 529] width 96 height 17
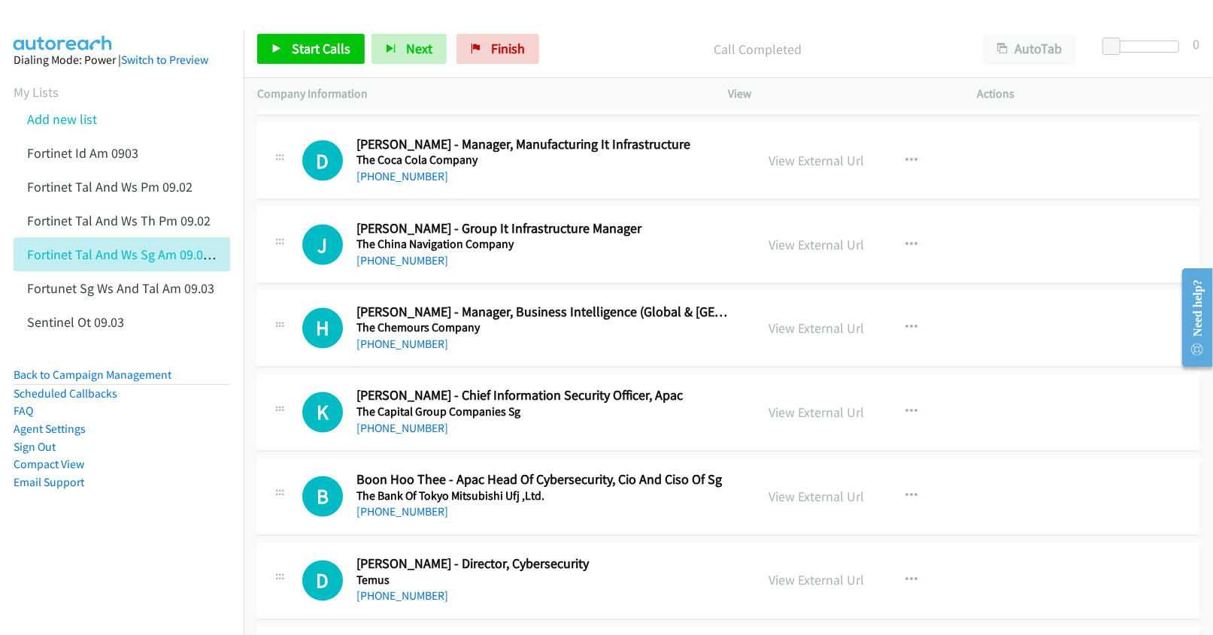
scroll to position [1704, 0]
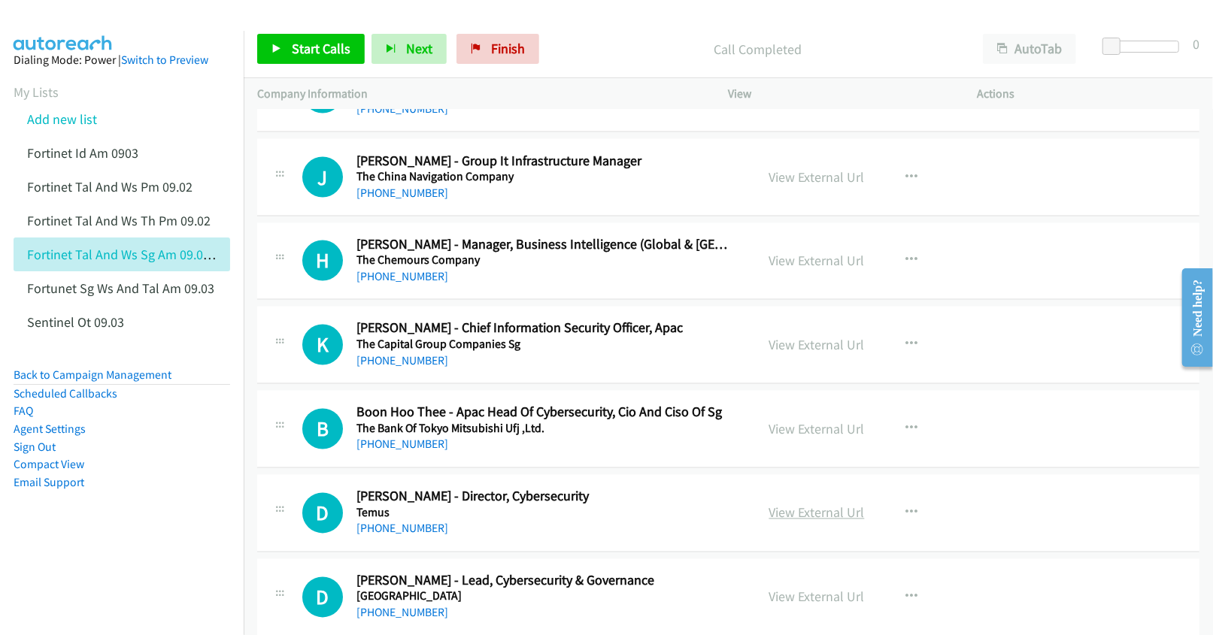
click at [791, 522] on link "View External Url" at bounding box center [817, 513] width 96 height 17
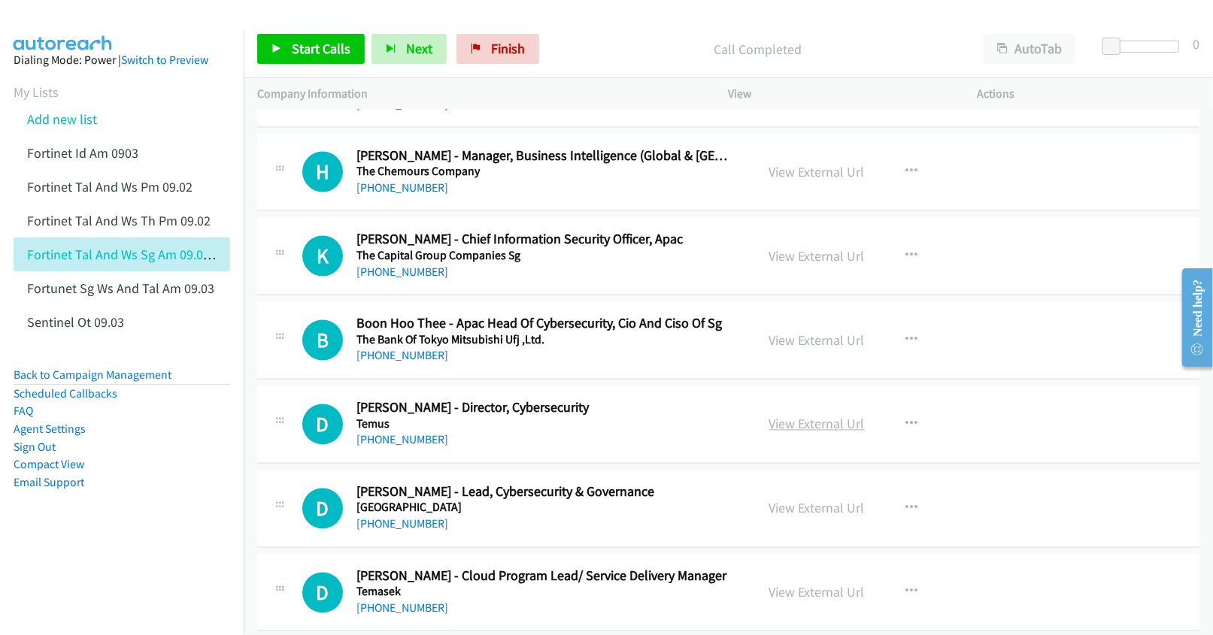
scroll to position [1805, 0]
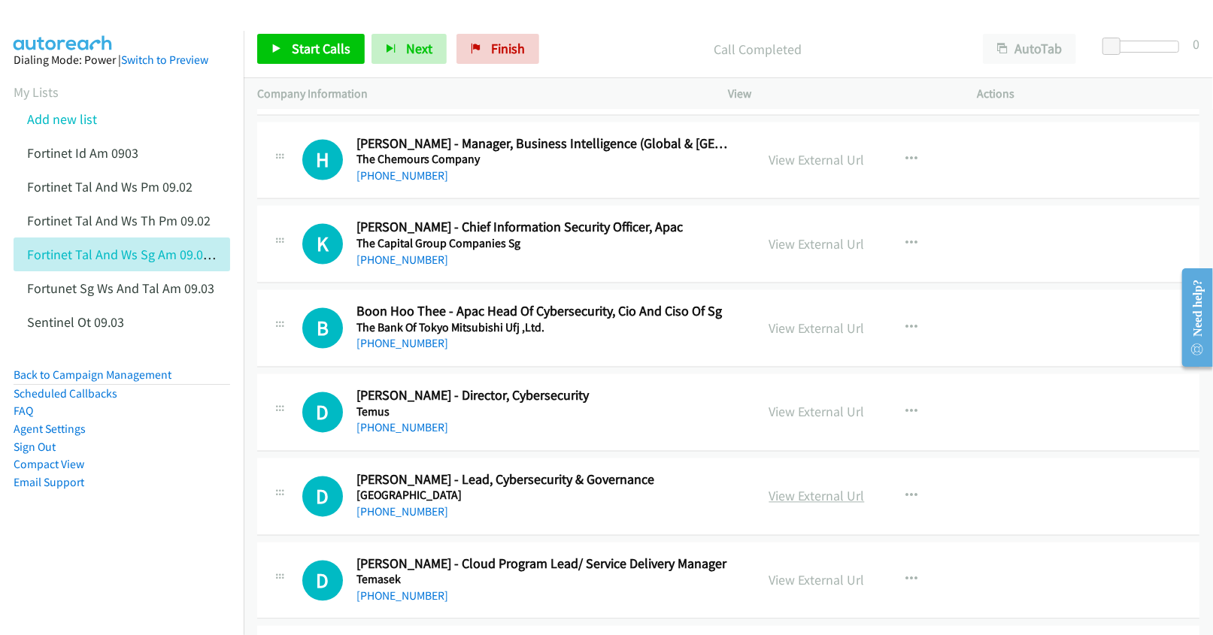
click at [802, 503] on link "View External Url" at bounding box center [817, 496] width 96 height 17
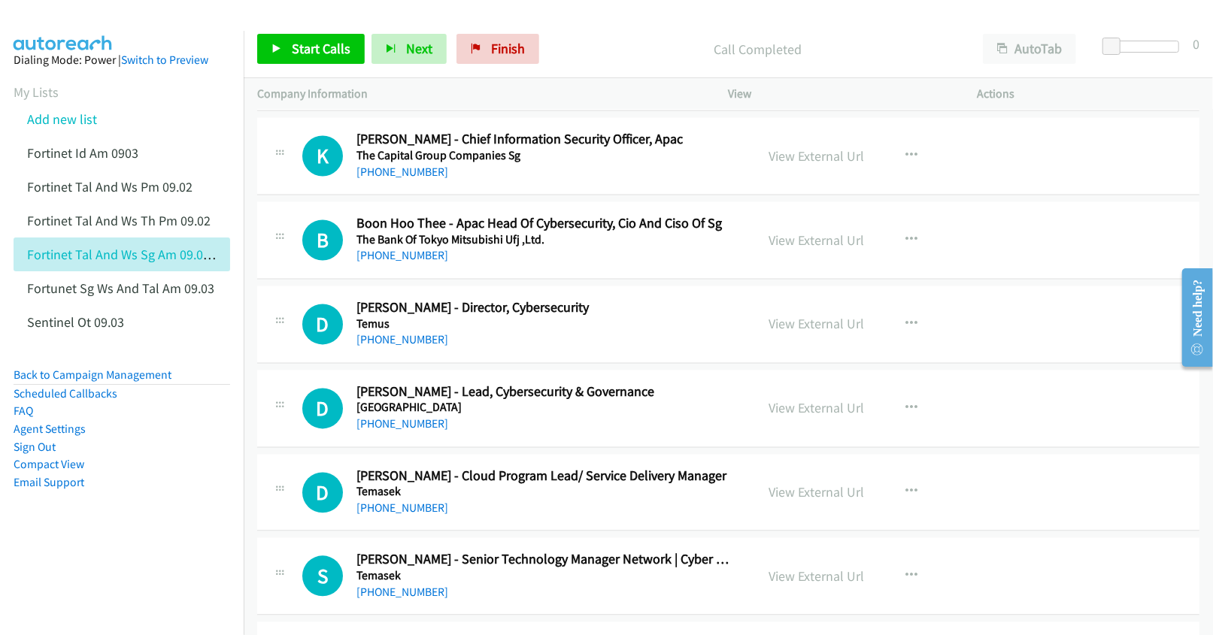
scroll to position [1905, 0]
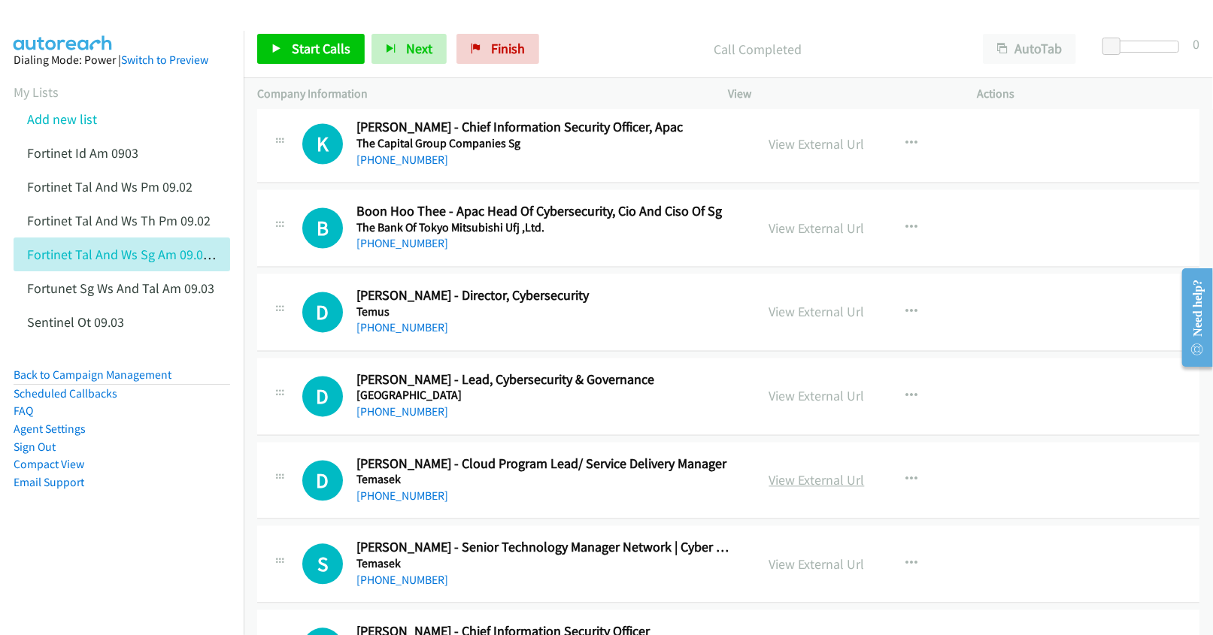
click at [801, 485] on link "View External Url" at bounding box center [817, 480] width 96 height 17
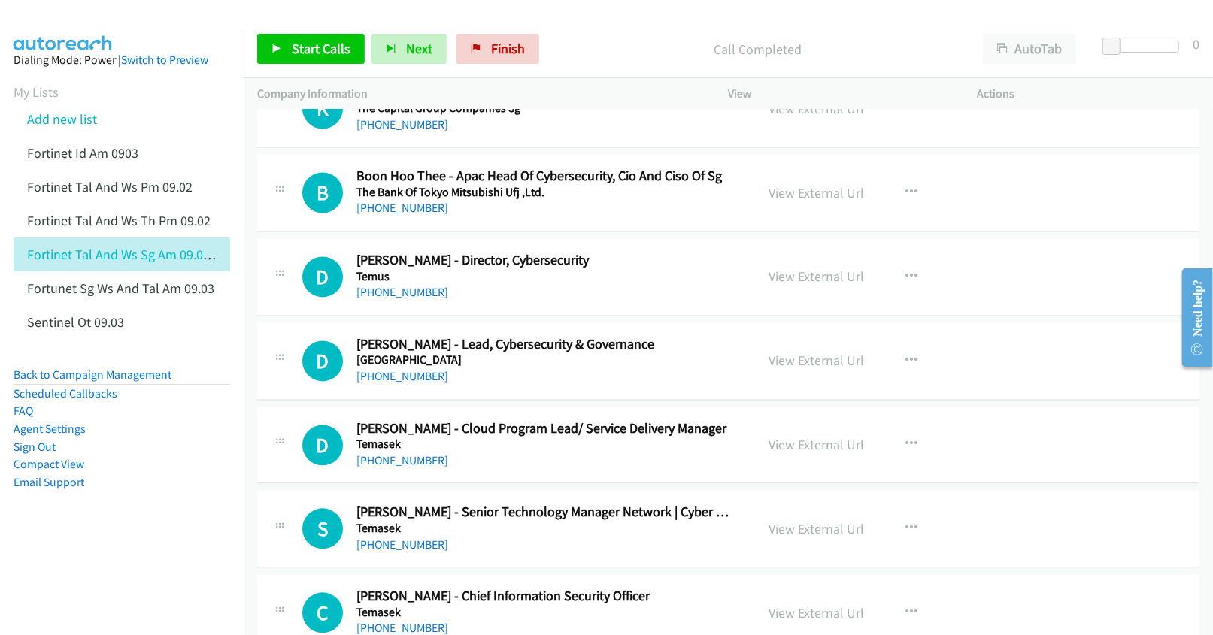
scroll to position [2005, 0]
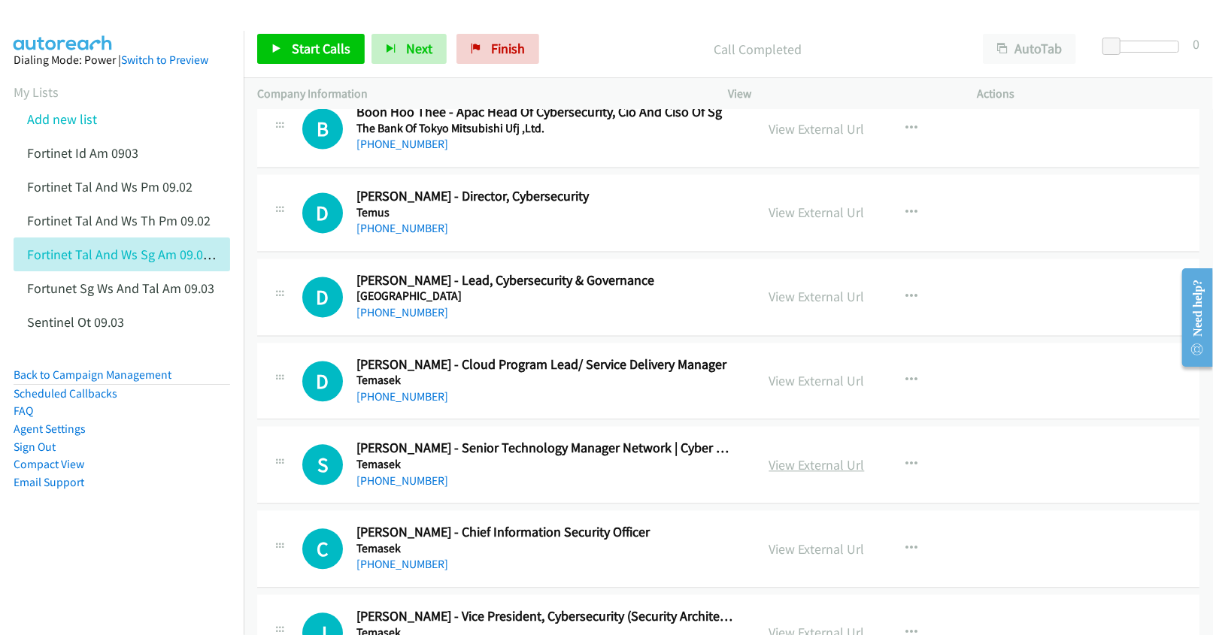
click at [783, 468] on link "View External Url" at bounding box center [817, 464] width 96 height 17
click at [785, 555] on link "View External Url" at bounding box center [817, 549] width 96 height 17
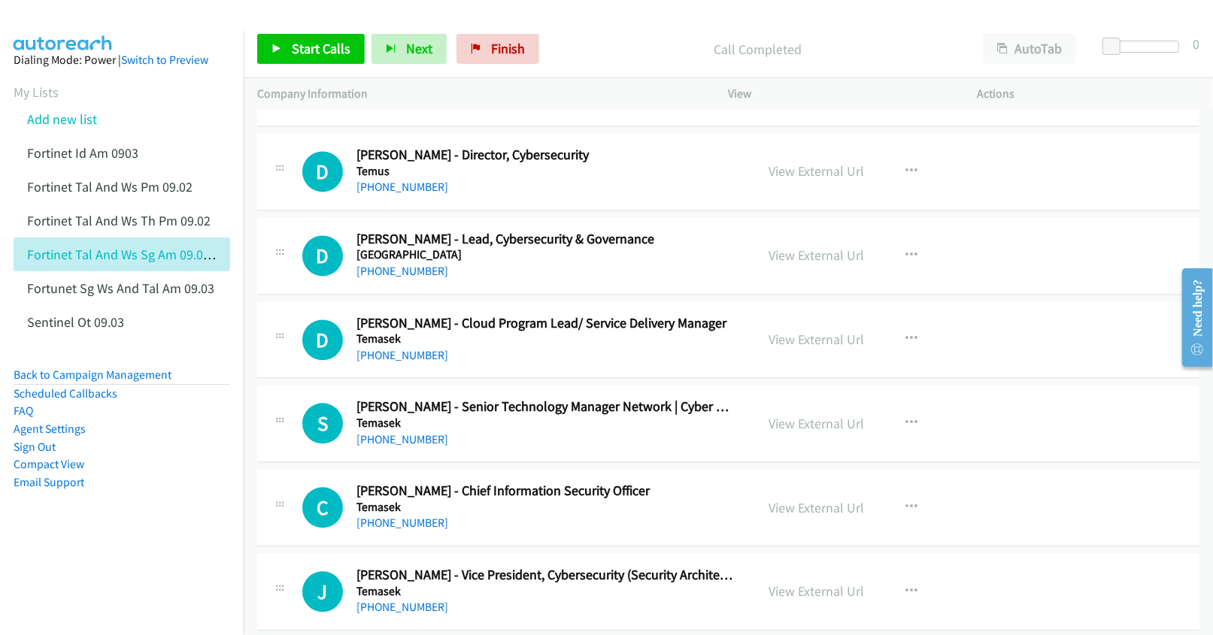
scroll to position [2106, 0]
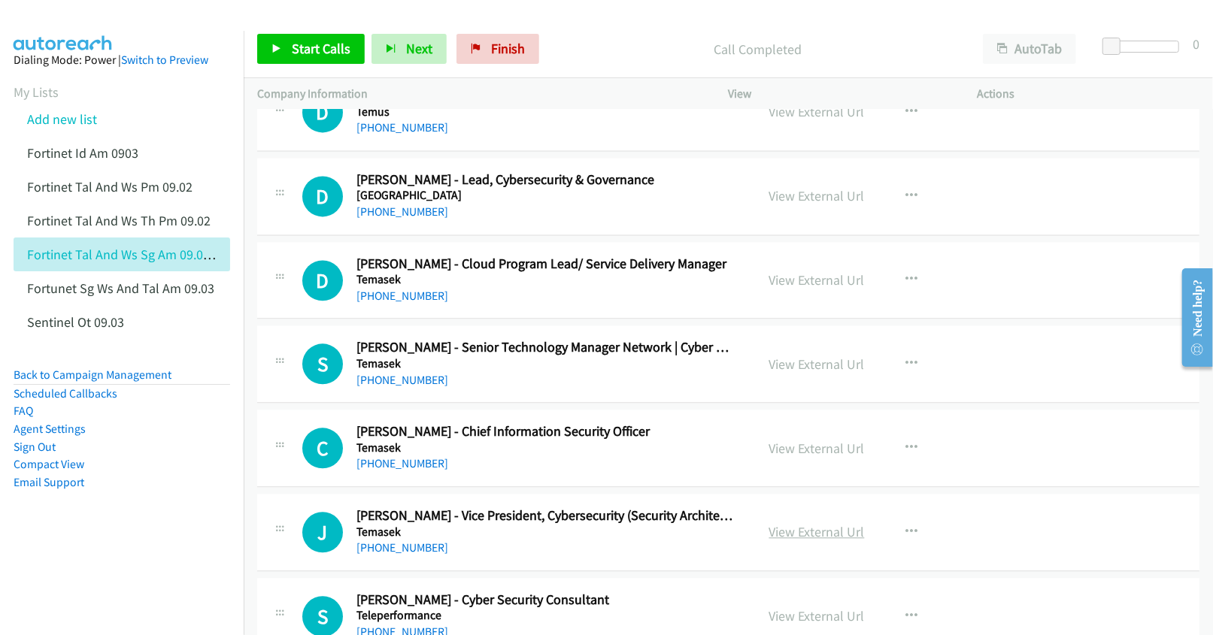
click at [796, 536] on link "View External Url" at bounding box center [817, 531] width 96 height 17
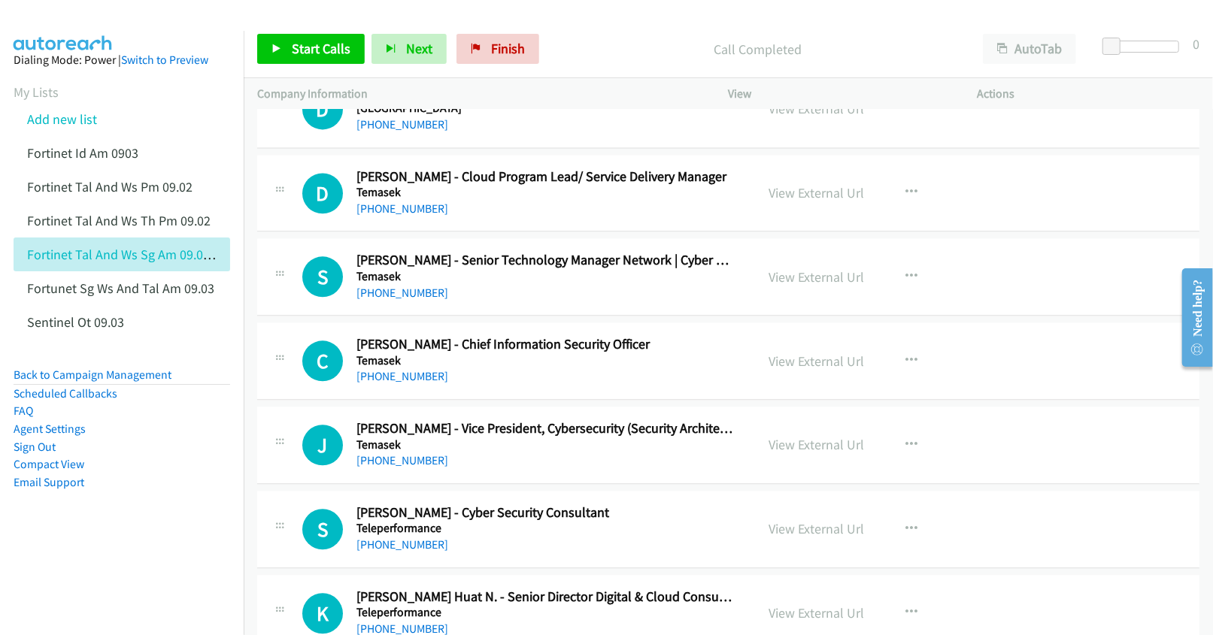
scroll to position [2206, 0]
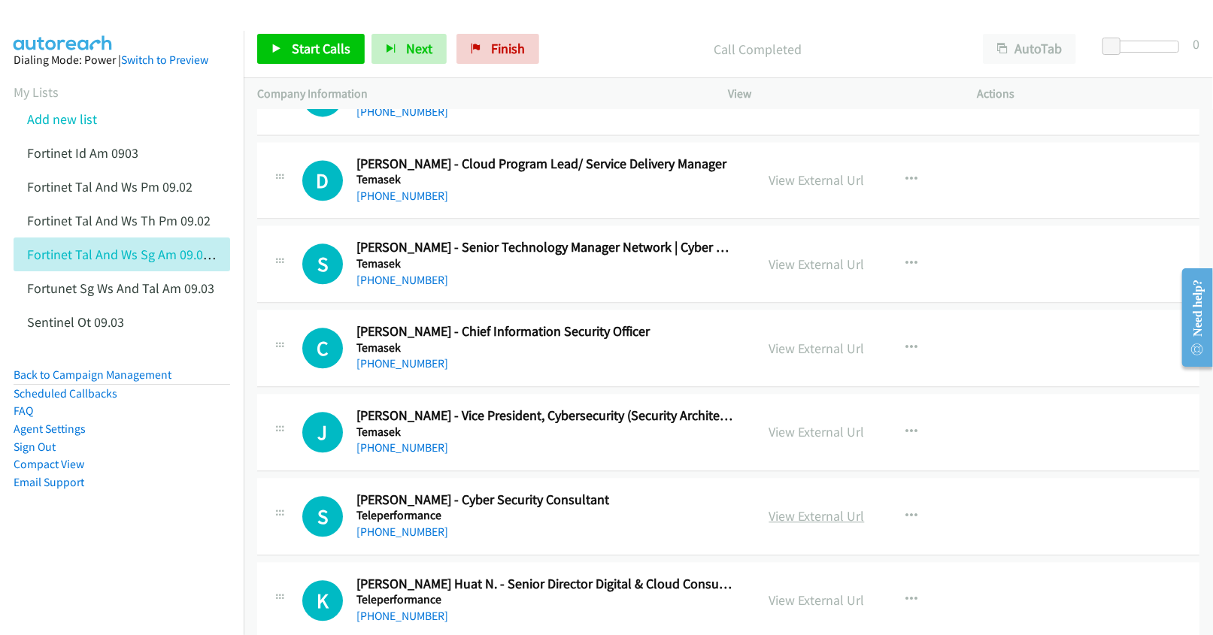
click at [773, 524] on link "View External Url" at bounding box center [817, 516] width 96 height 17
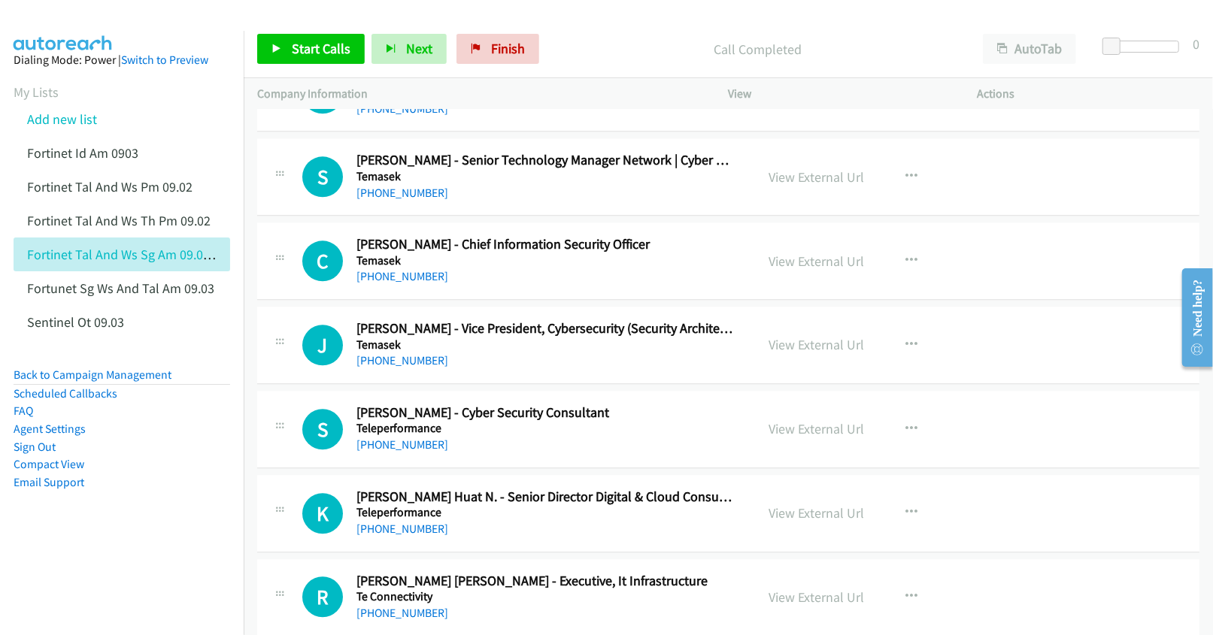
scroll to position [2306, 0]
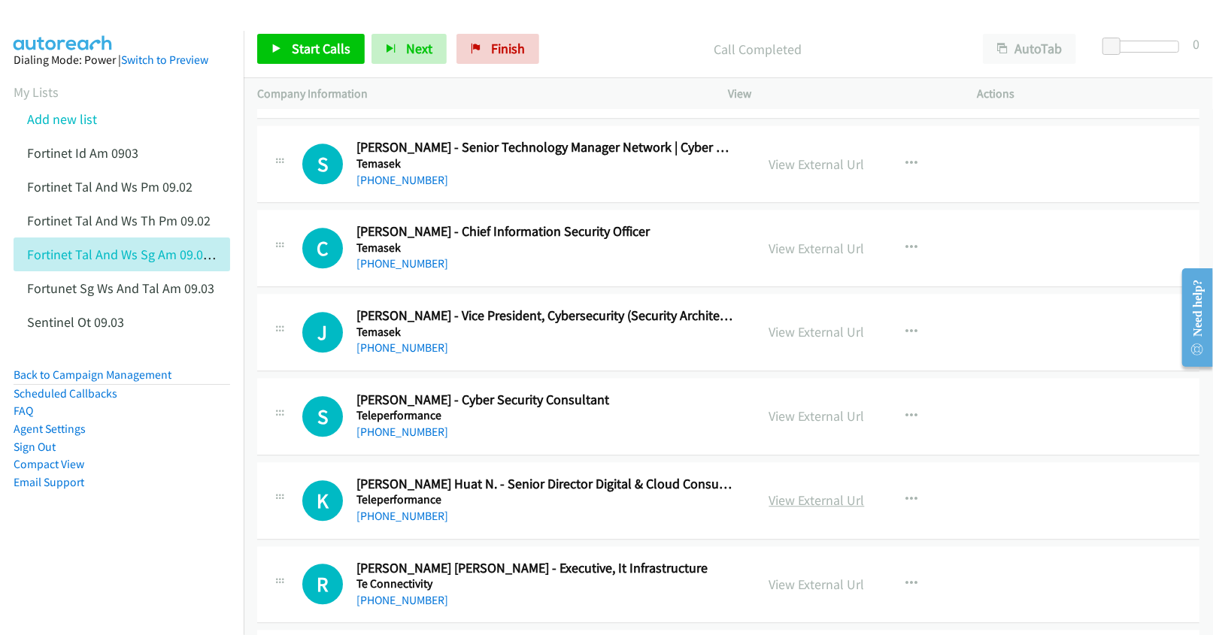
click at [784, 505] on link "View External Url" at bounding box center [817, 500] width 96 height 17
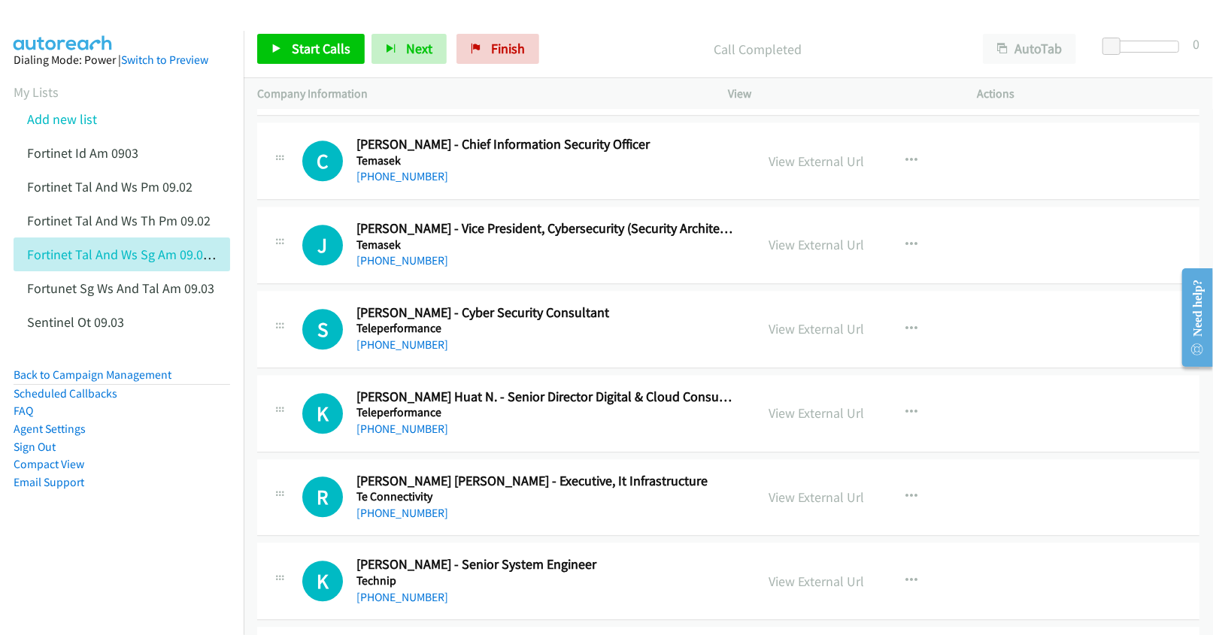
scroll to position [2406, 0]
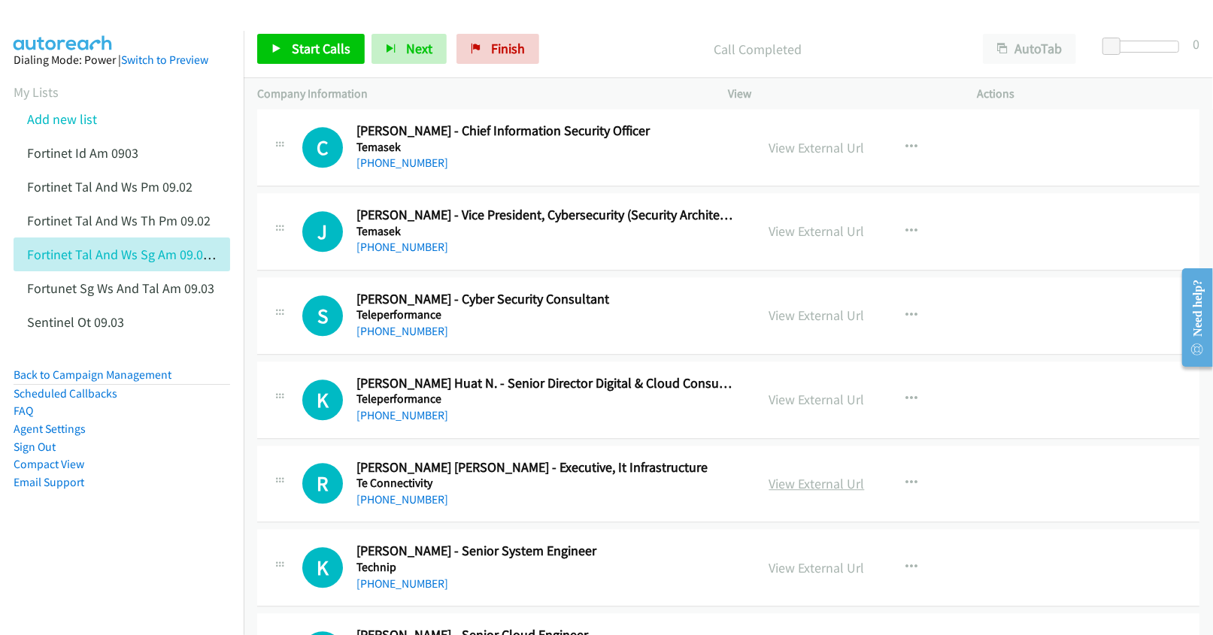
click at [814, 493] on link "View External Url" at bounding box center [817, 483] width 96 height 17
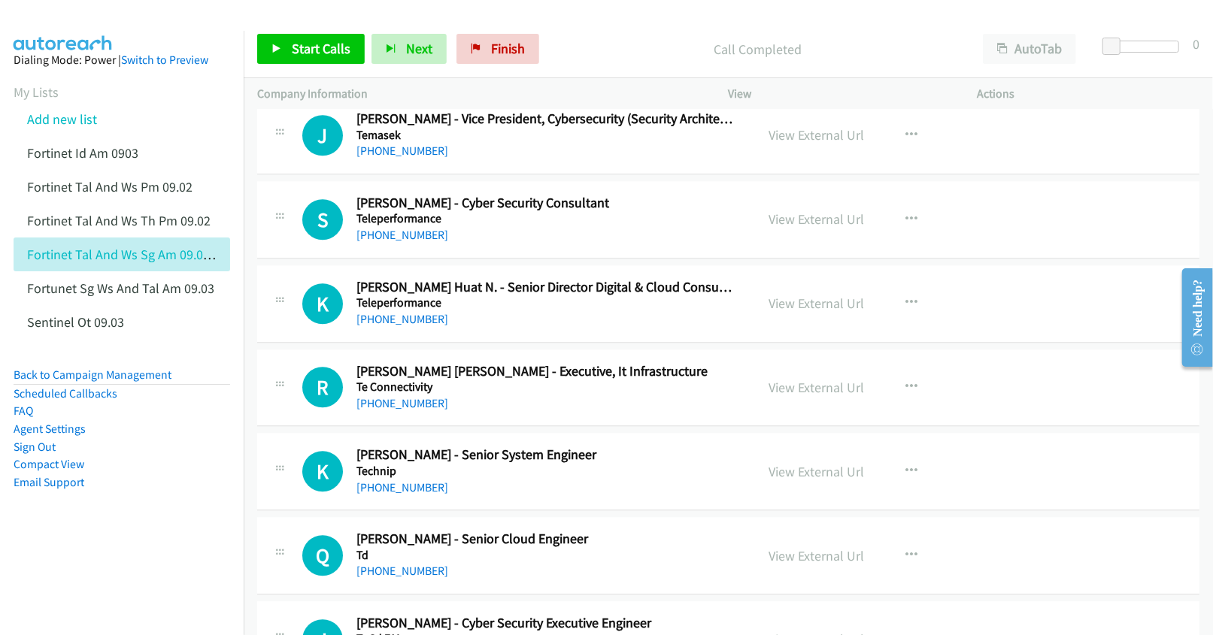
scroll to position [2506, 0]
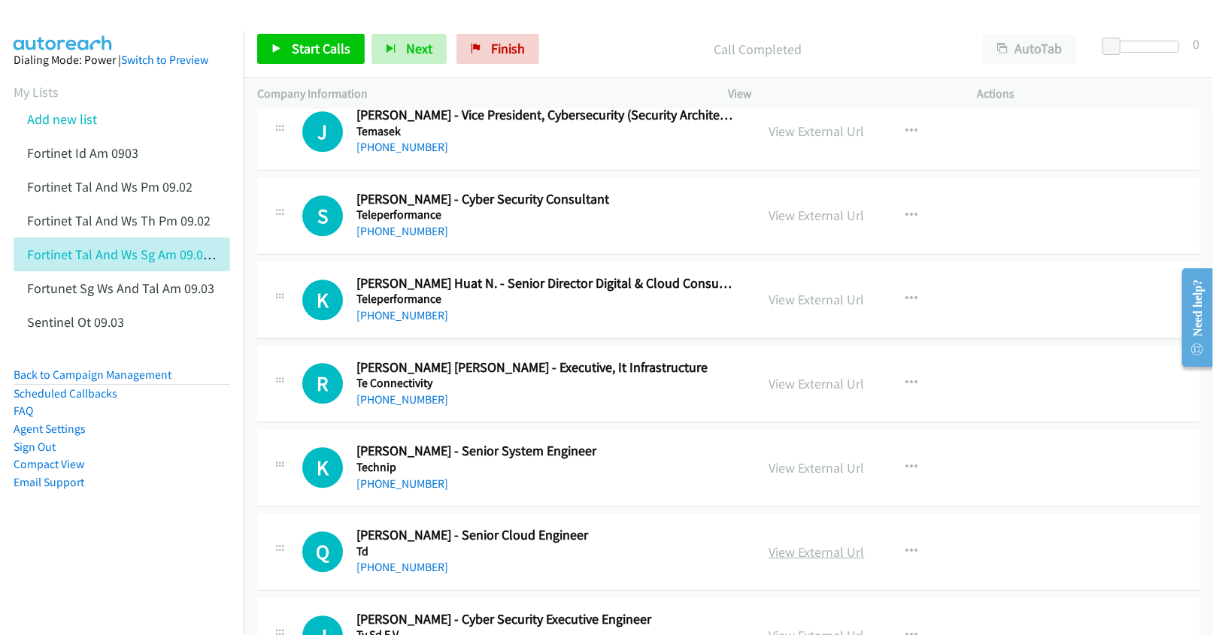
click at [790, 561] on link "View External Url" at bounding box center [817, 552] width 96 height 17
